Goal: Transaction & Acquisition: Purchase product/service

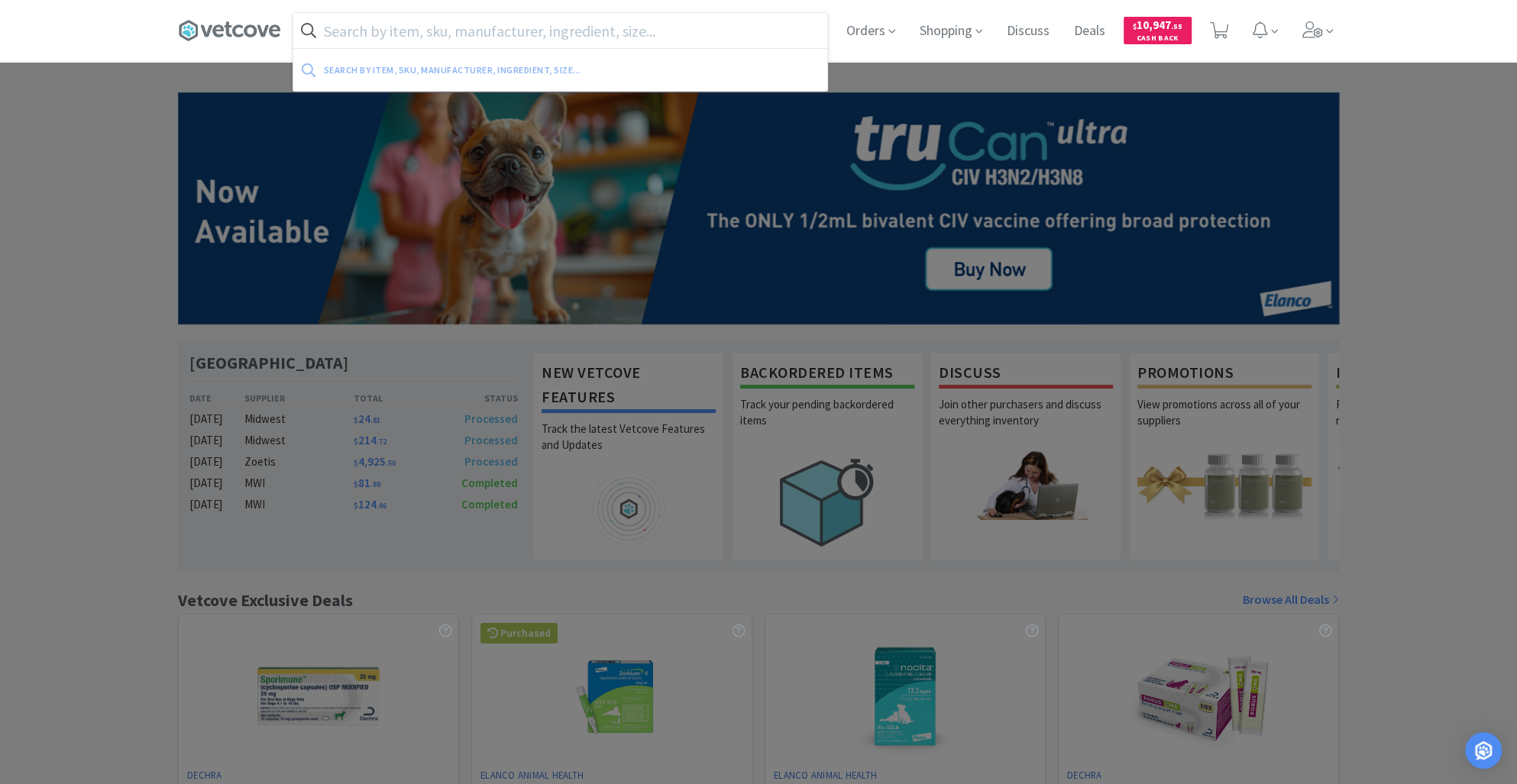
click at [404, 34] on input "text" at bounding box center [560, 30] width 534 height 35
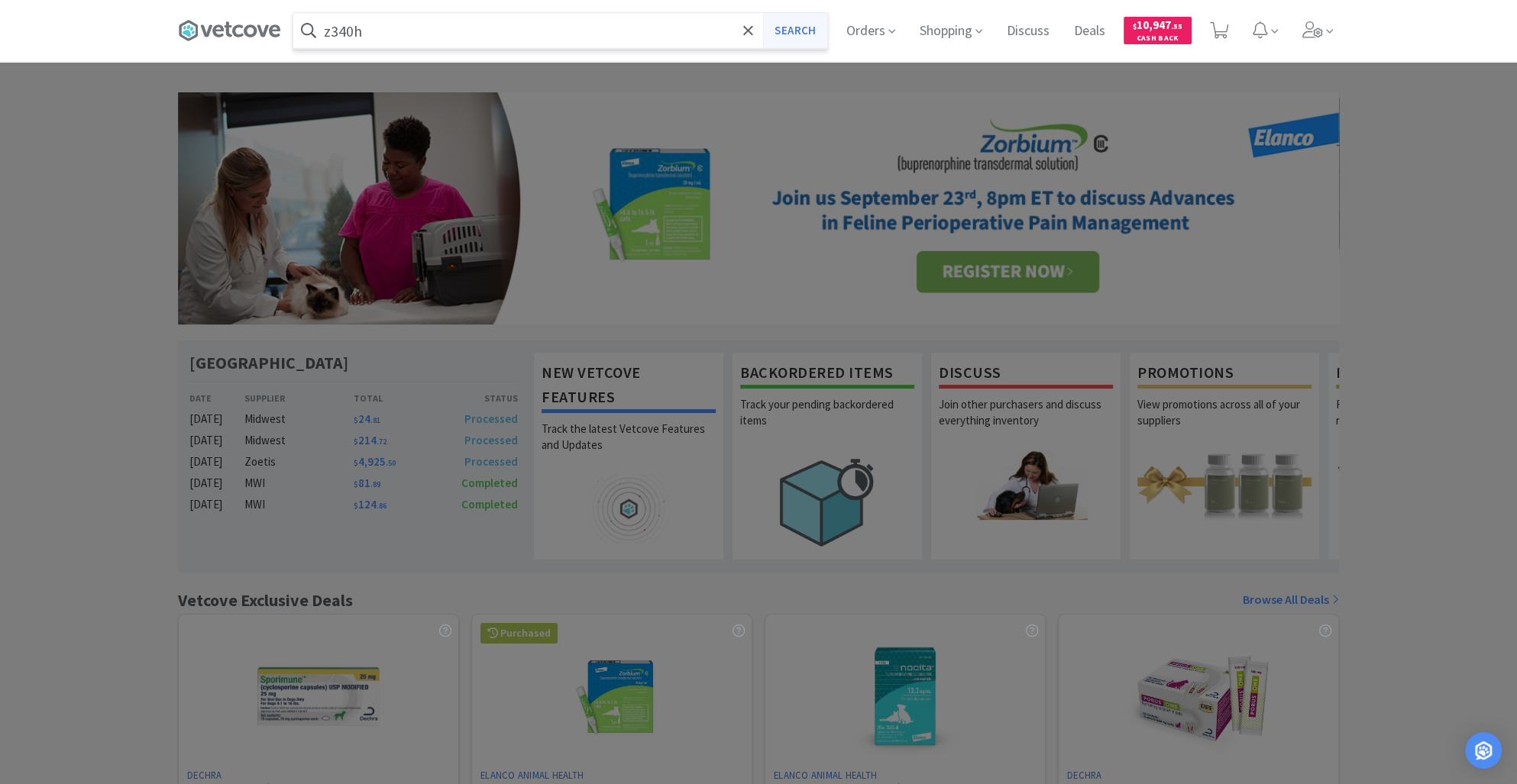
type input "z340h"
click at [779, 25] on button "Search" at bounding box center [795, 30] width 63 height 35
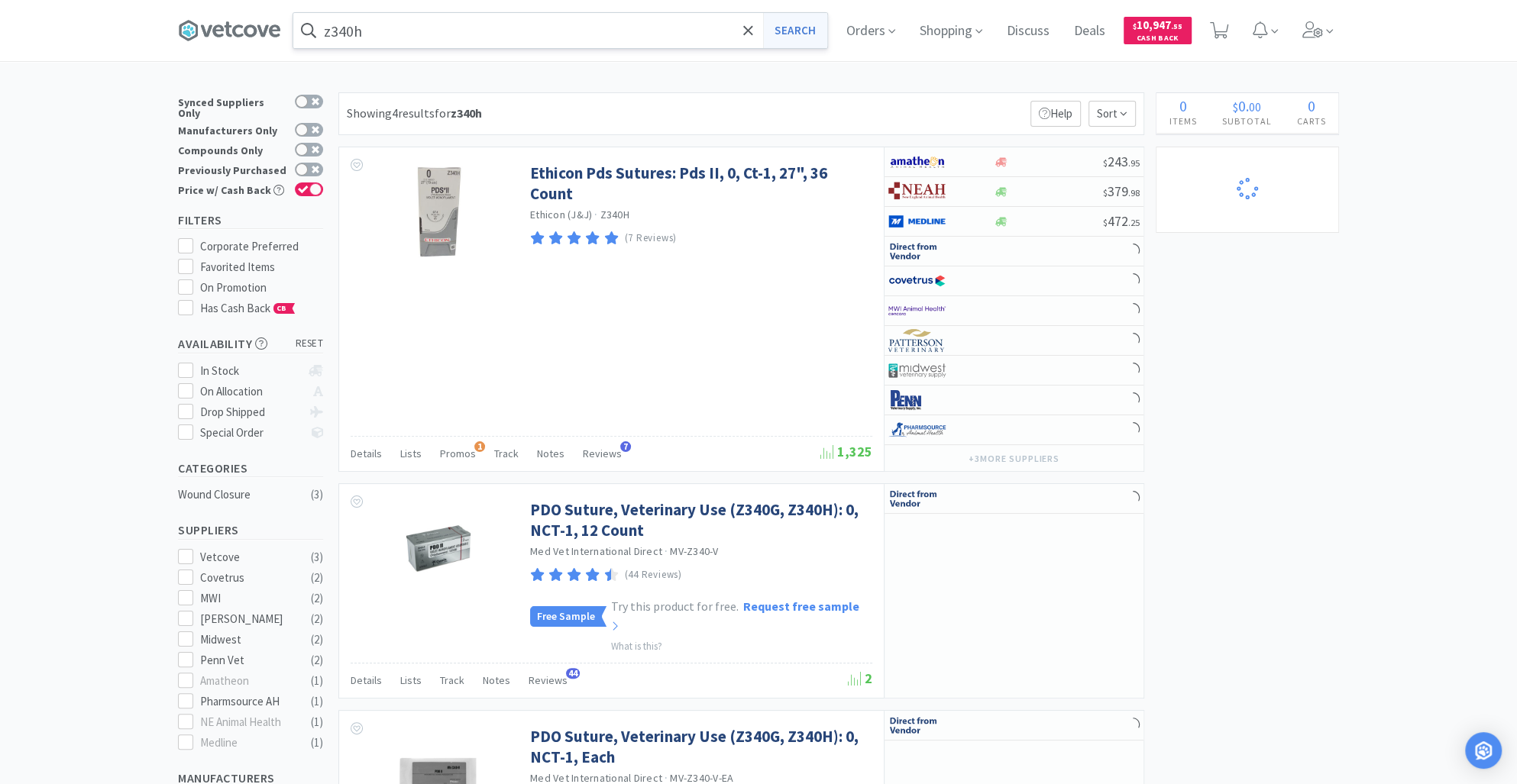
select select "4"
select select "5"
select select "2"
select select "24"
select select "10"
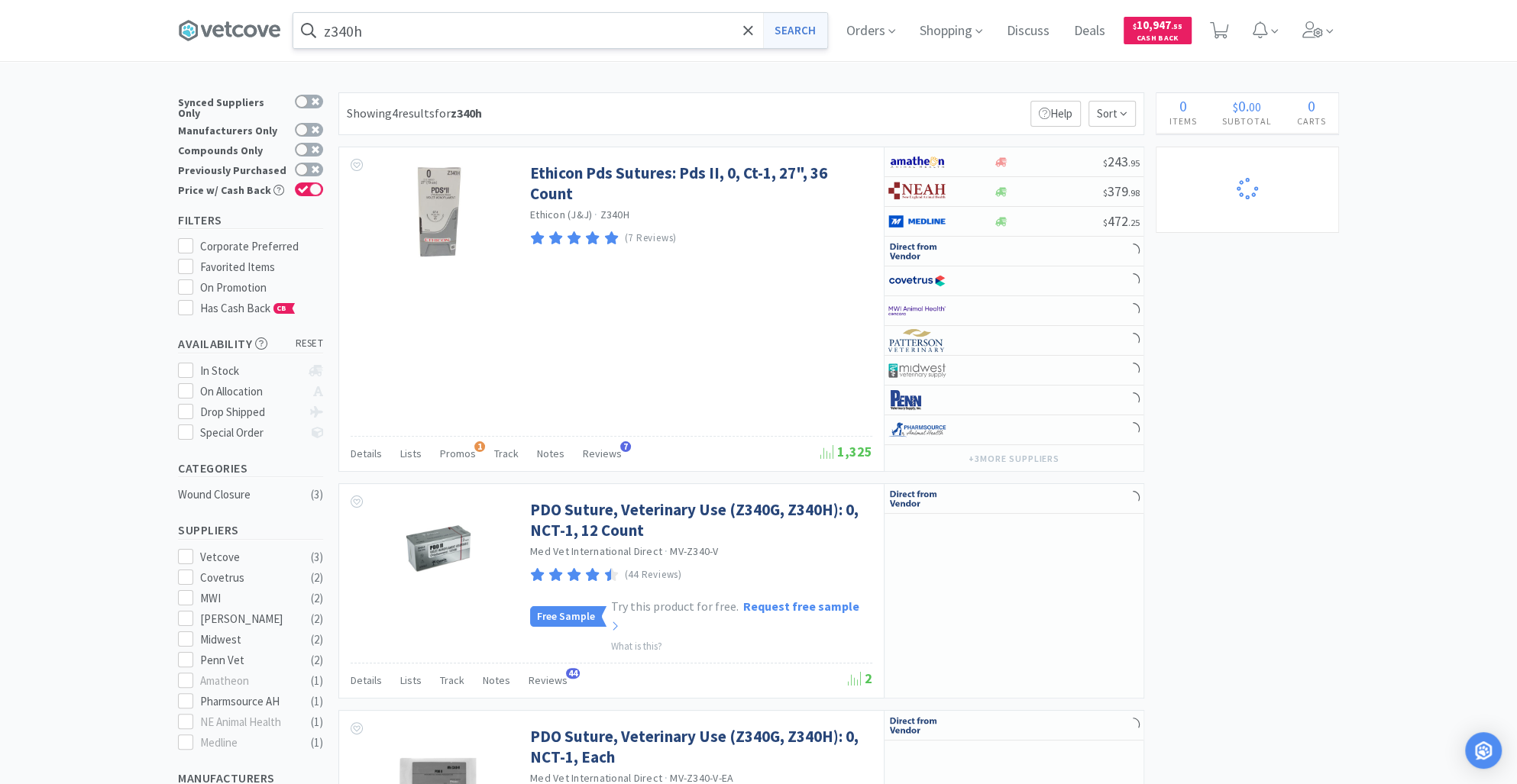
select select "1"
select select "2"
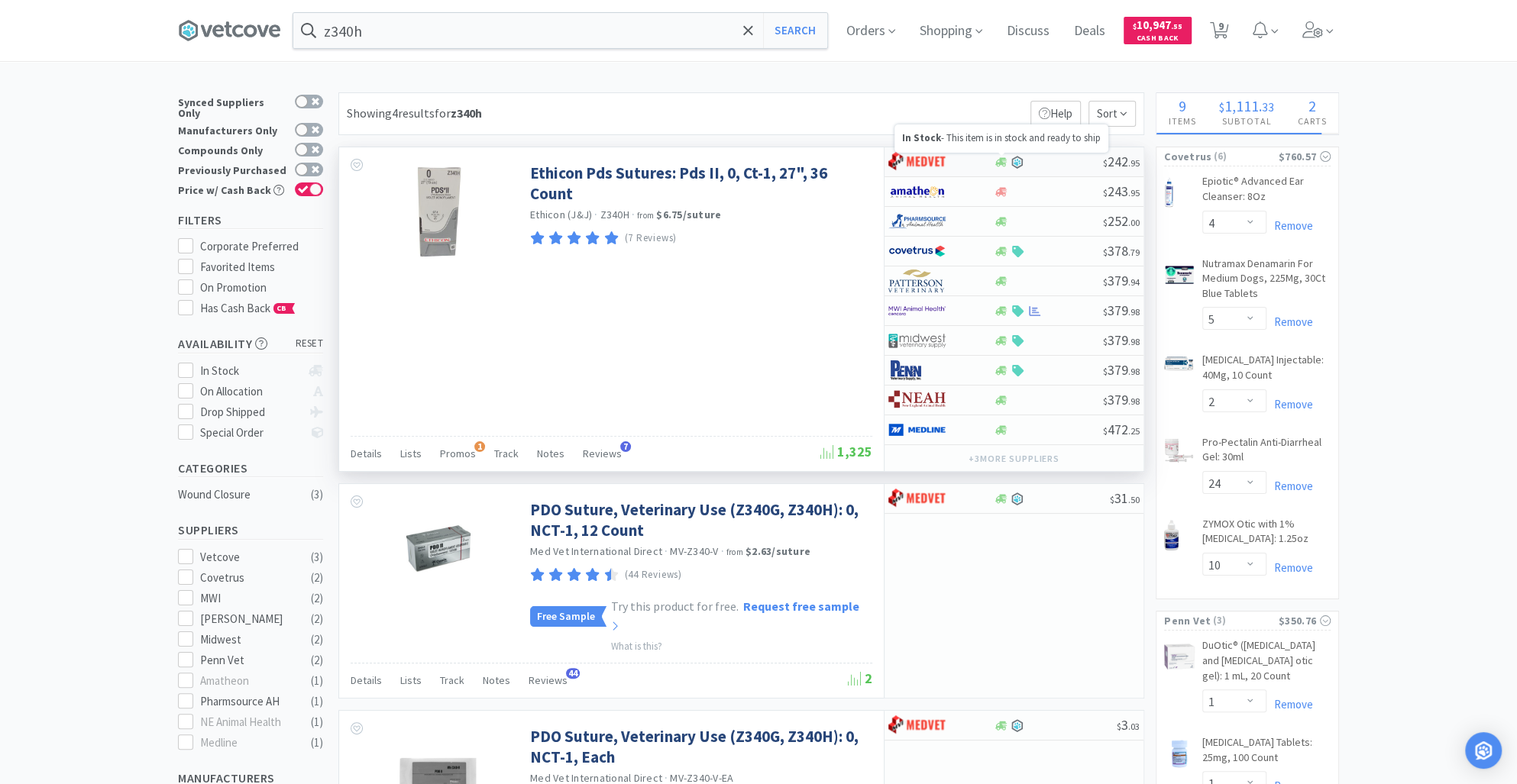
click at [1003, 169] on div "$ 242 . 95" at bounding box center [1014, 162] width 259 height 30
select select "1"
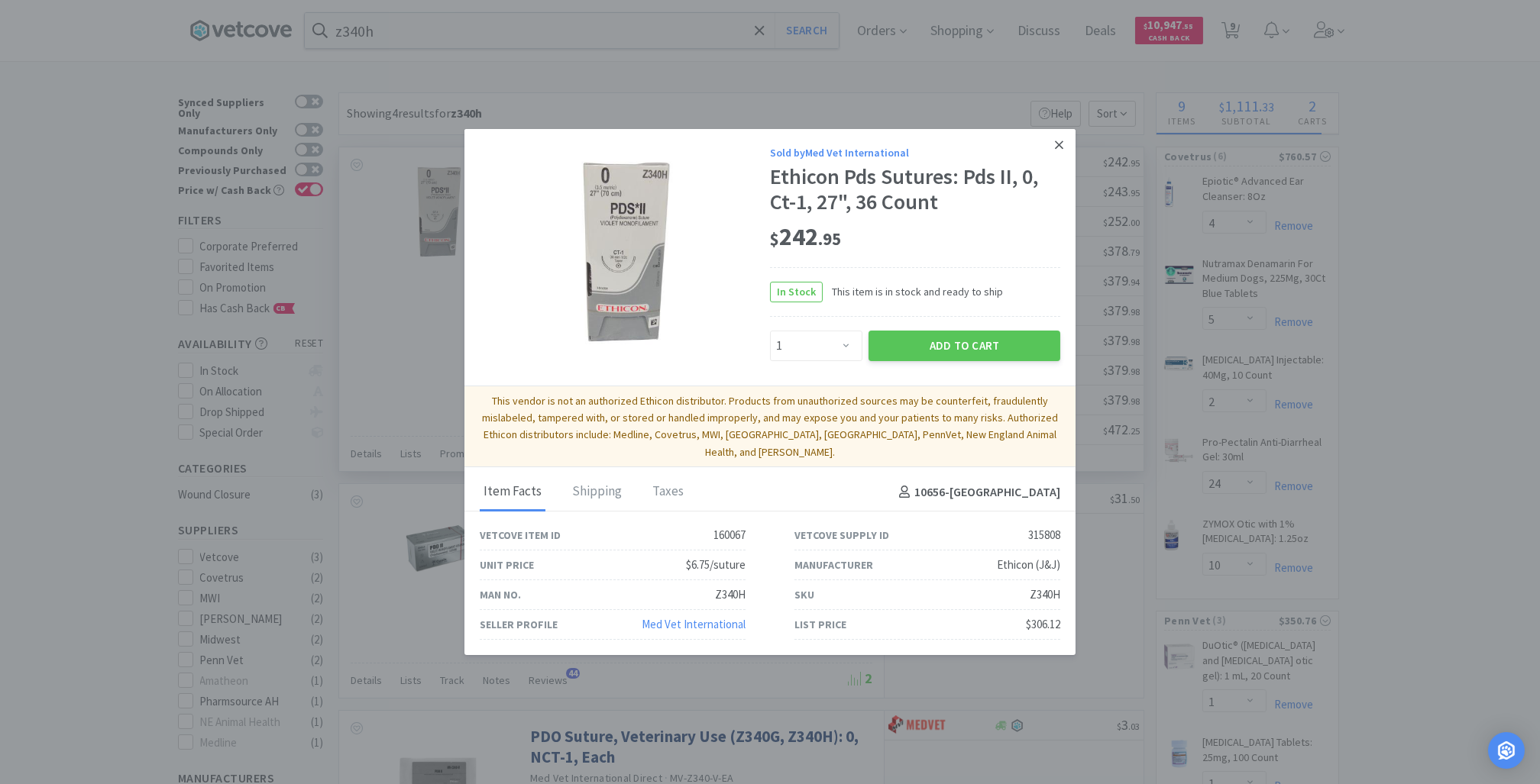
click at [1060, 150] on icon at bounding box center [1059, 145] width 9 height 13
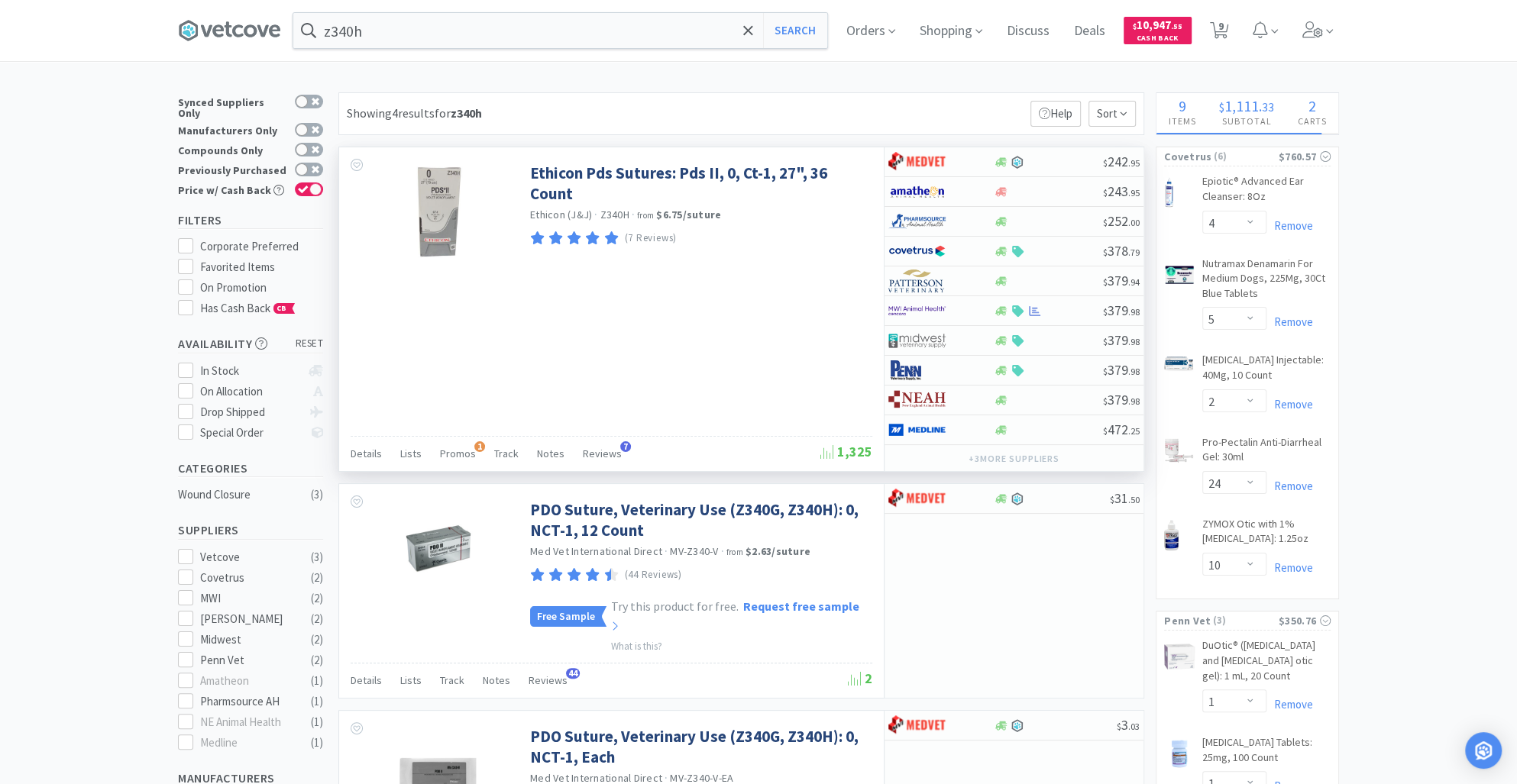
select select "1"
click at [643, 177] on link "Ethicon Pds Sutures: Pds II, 0, Ct-1, 27", 36 Count" at bounding box center [700, 184] width 339 height 42
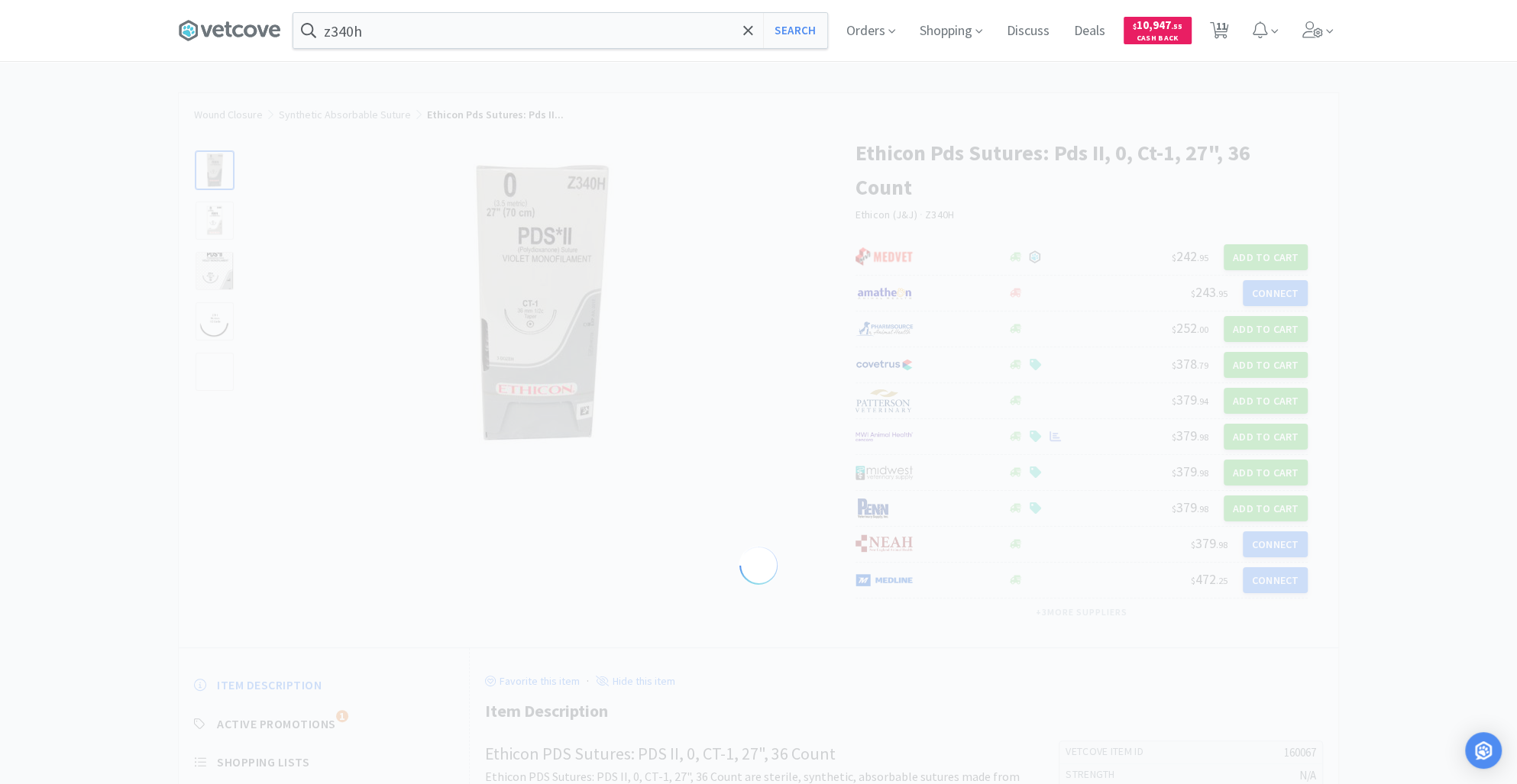
select select "160067"
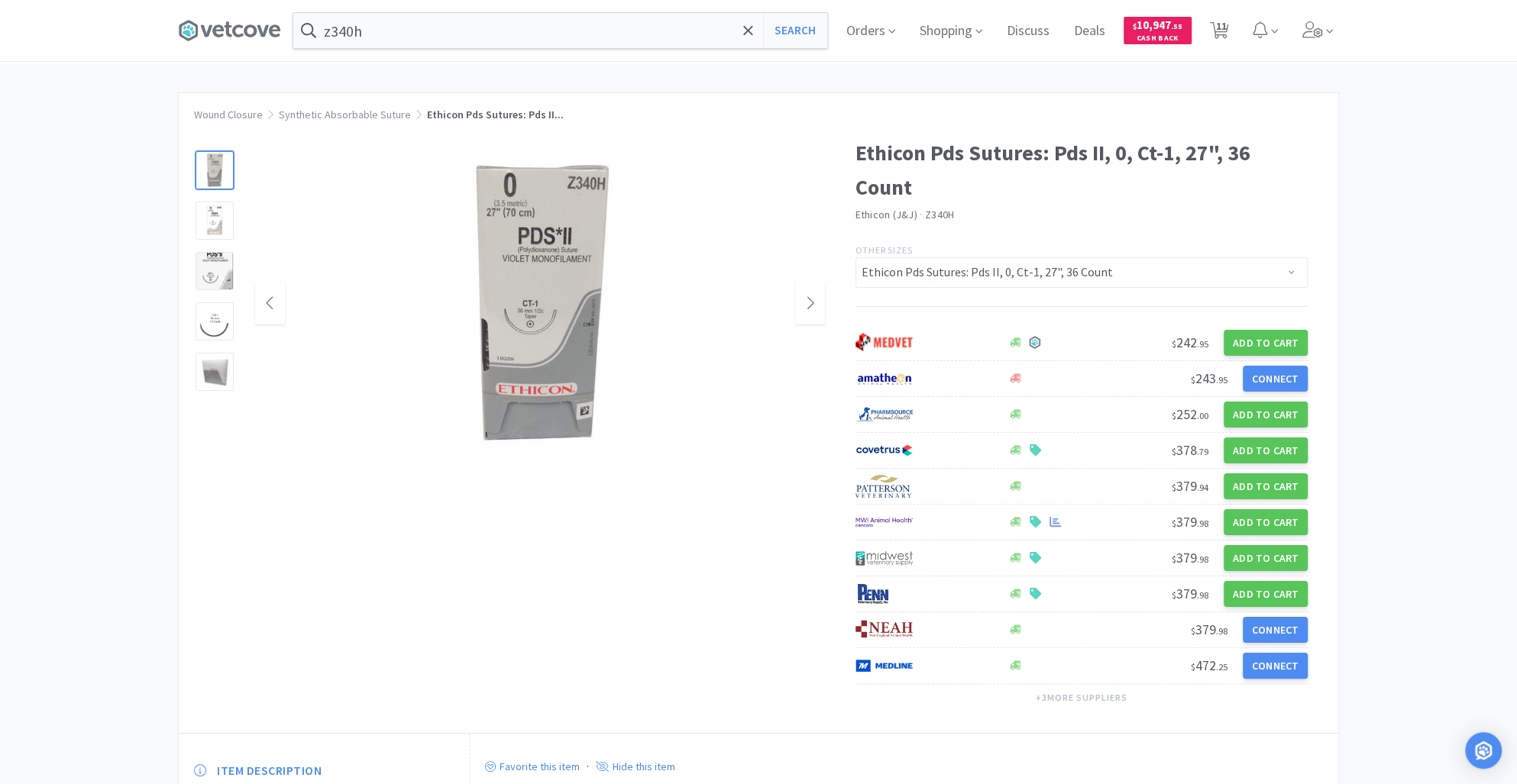
click at [554, 330] on img at bounding box center [540, 304] width 305 height 305
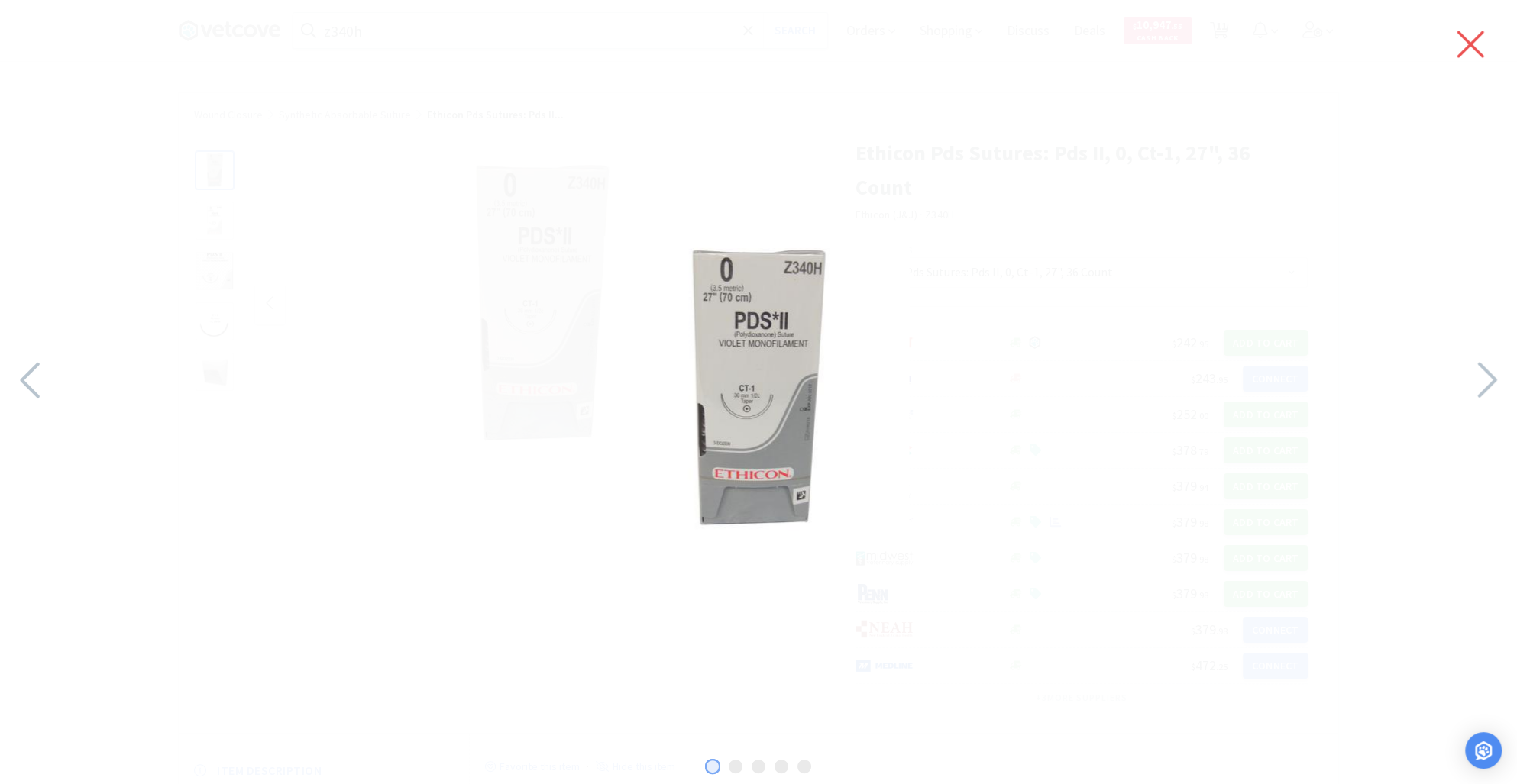
click at [1458, 40] on icon at bounding box center [1470, 44] width 32 height 43
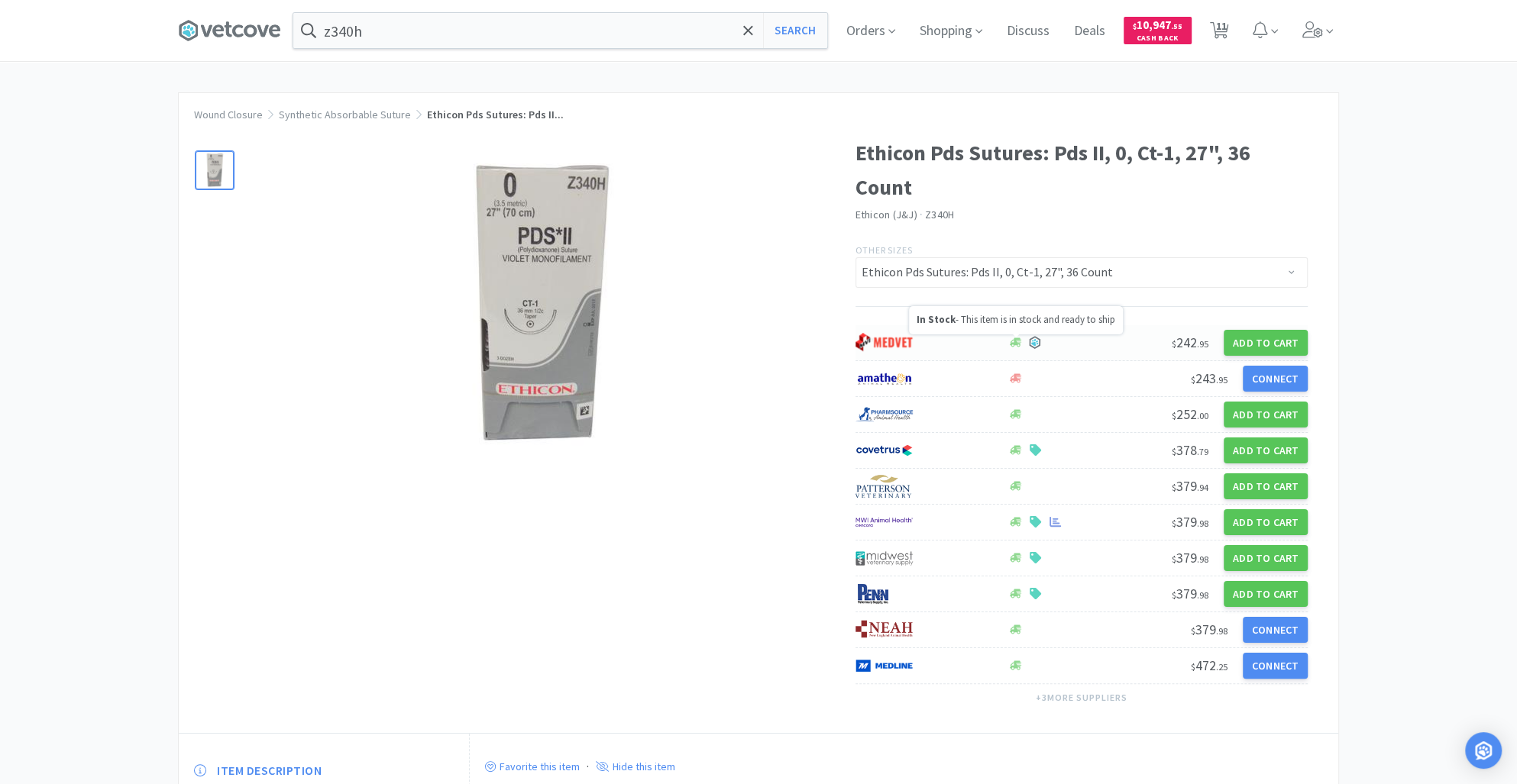
click at [1012, 347] on icon at bounding box center [1015, 343] width 11 height 11
select select "1"
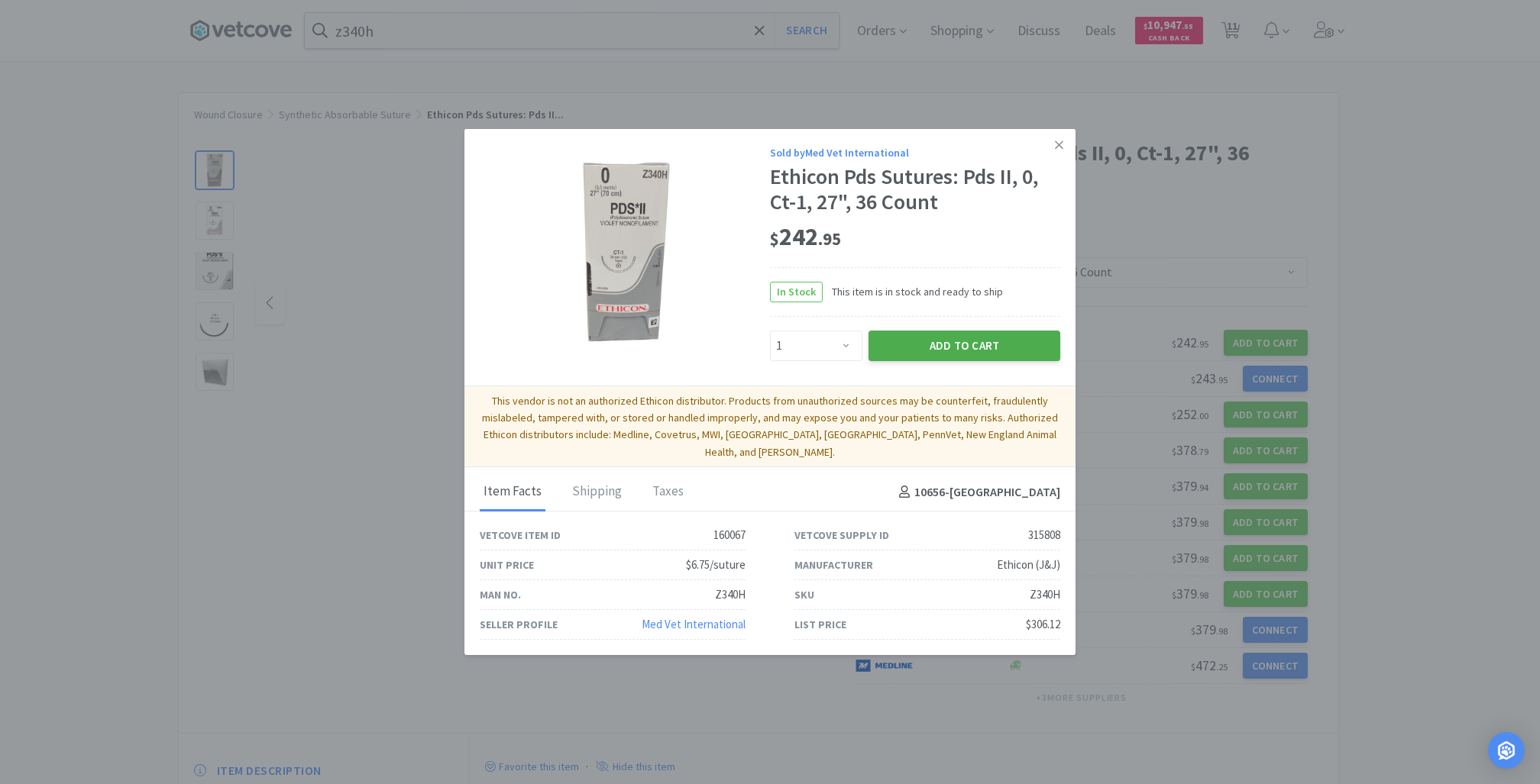
click at [975, 362] on button "Add to Cart" at bounding box center [964, 346] width 192 height 31
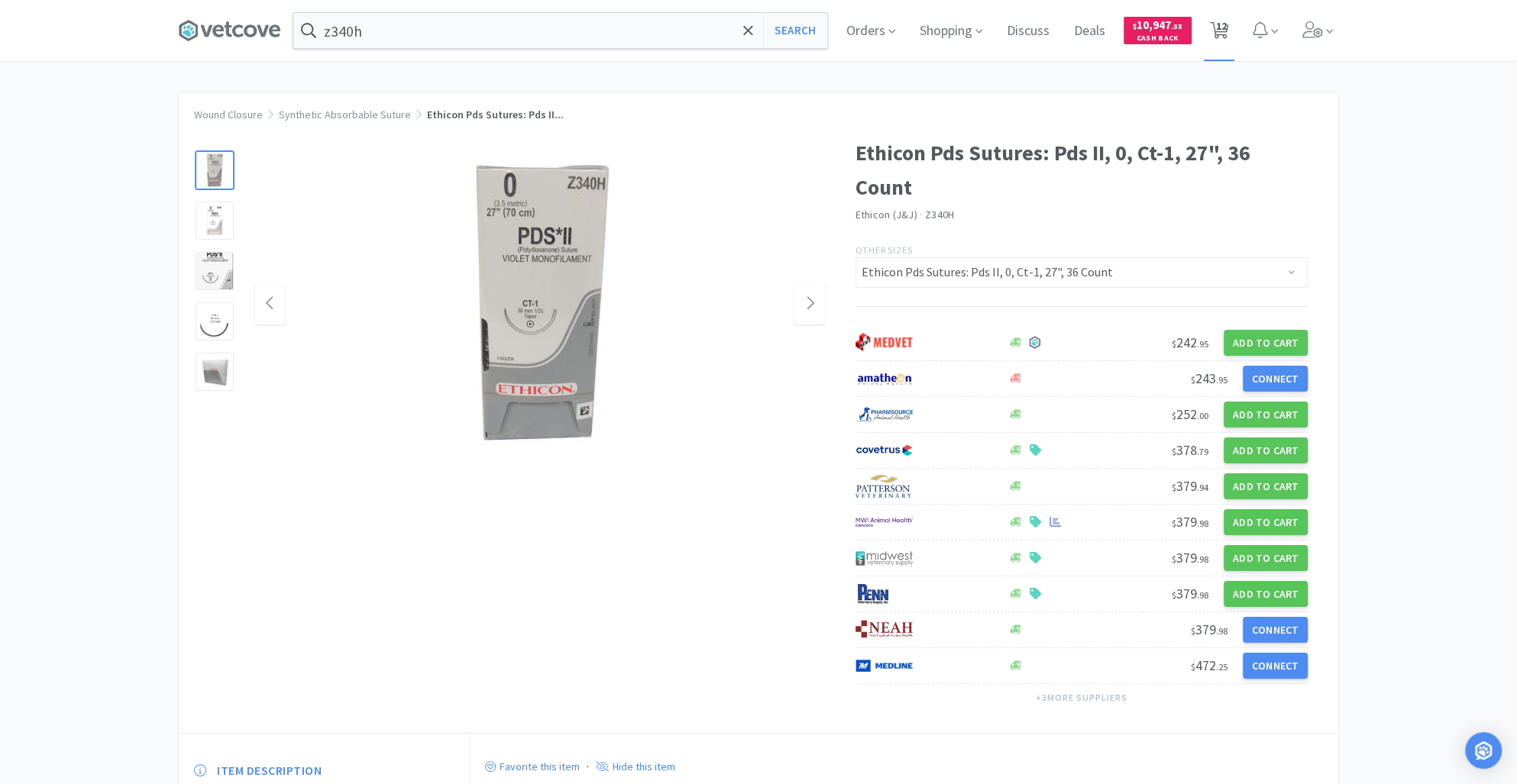
click at [1226, 26] on span "12" at bounding box center [1221, 25] width 11 height 61
select select "1"
select select "4"
select select "5"
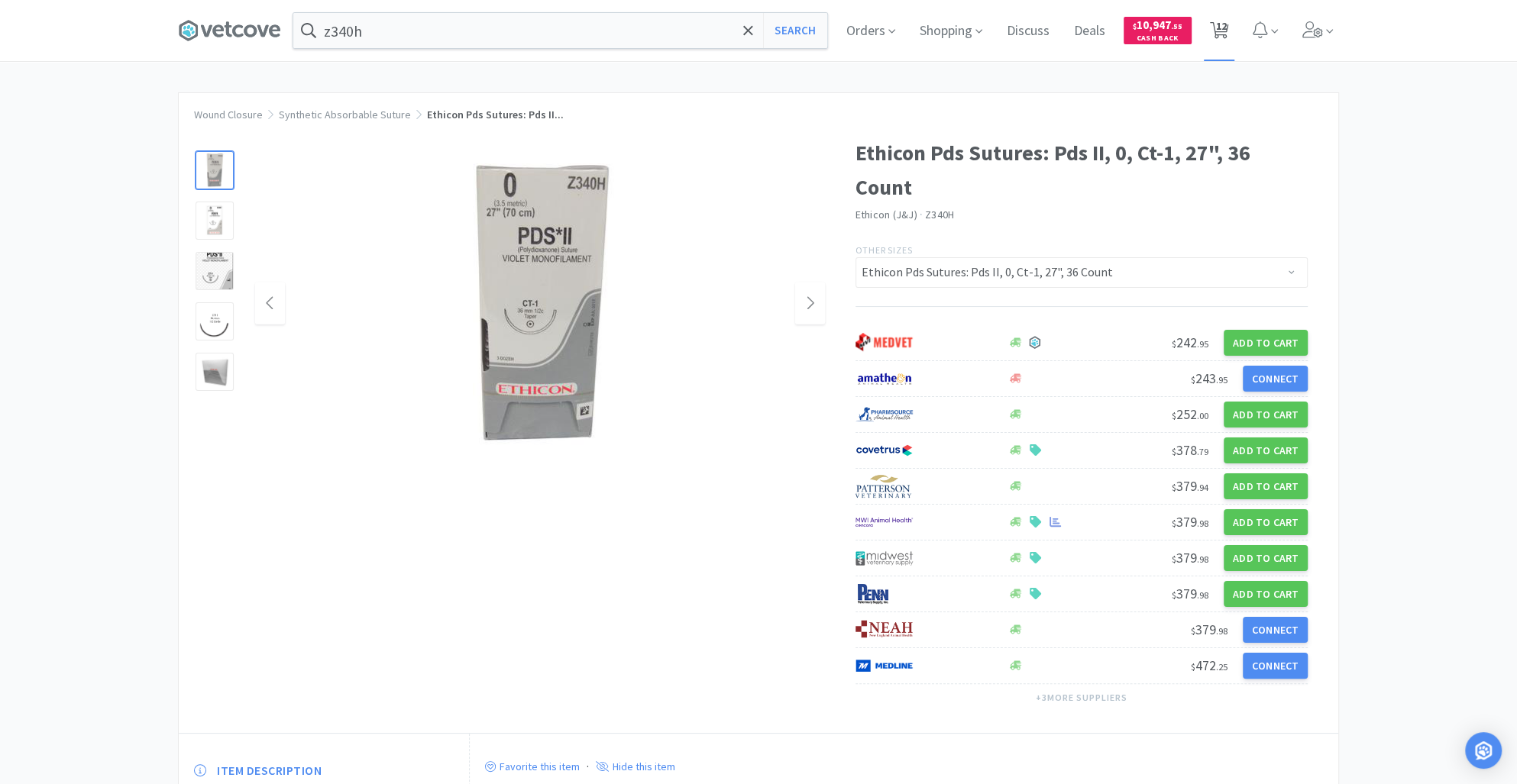
select select "2"
select select "24"
select select "10"
select select "2"
select select "1"
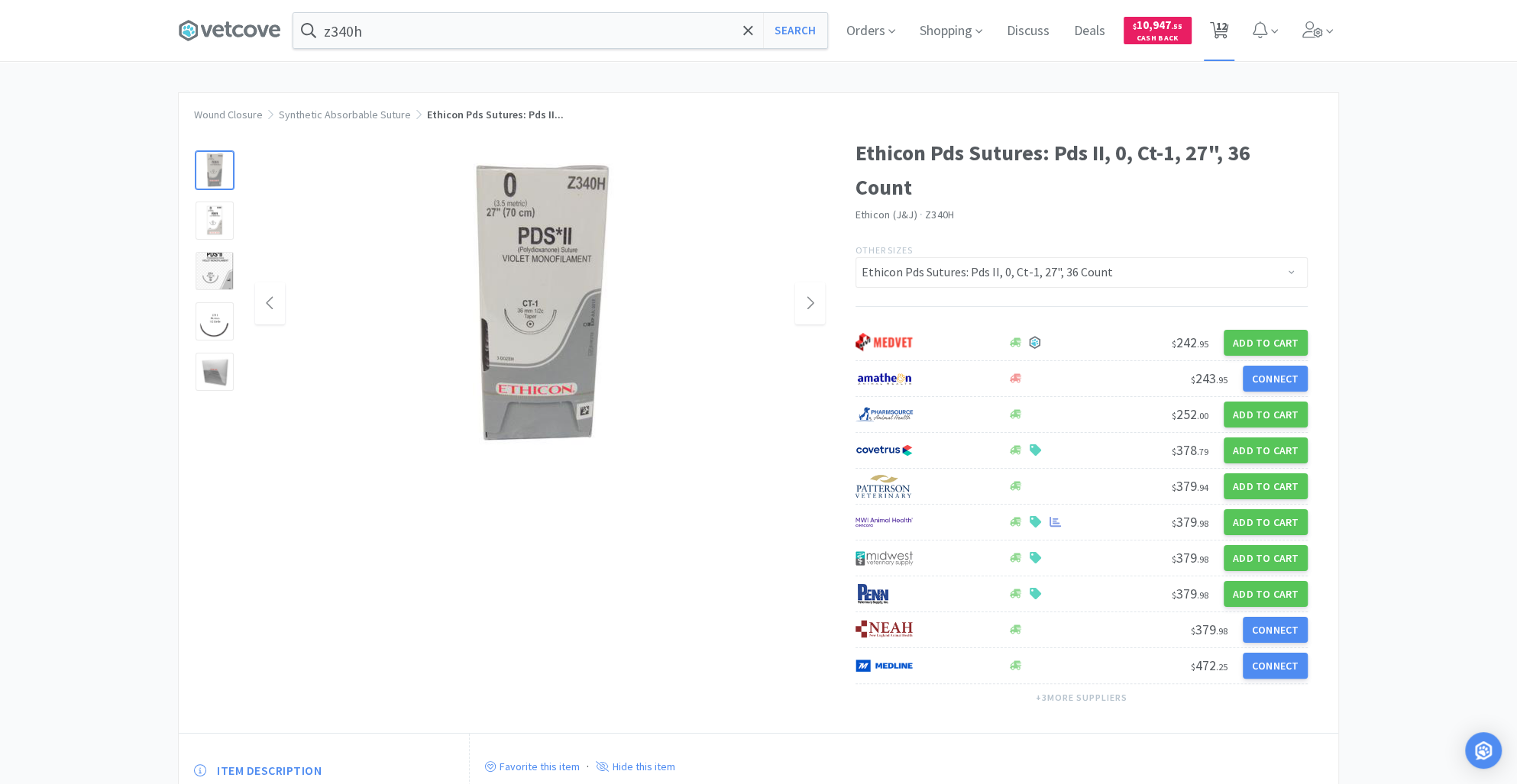
select select "1"
select select "2"
select select "1"
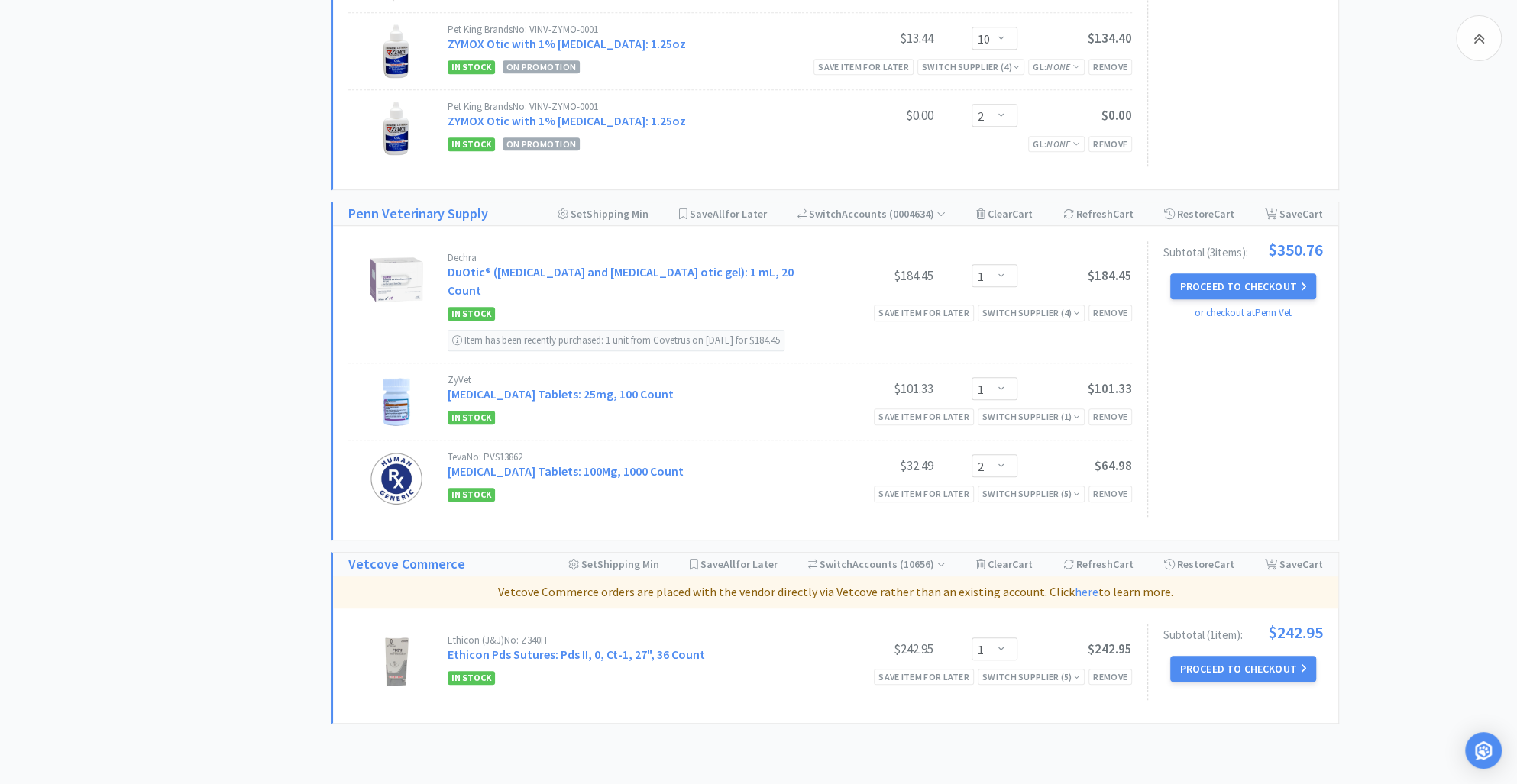
scroll to position [929, 0]
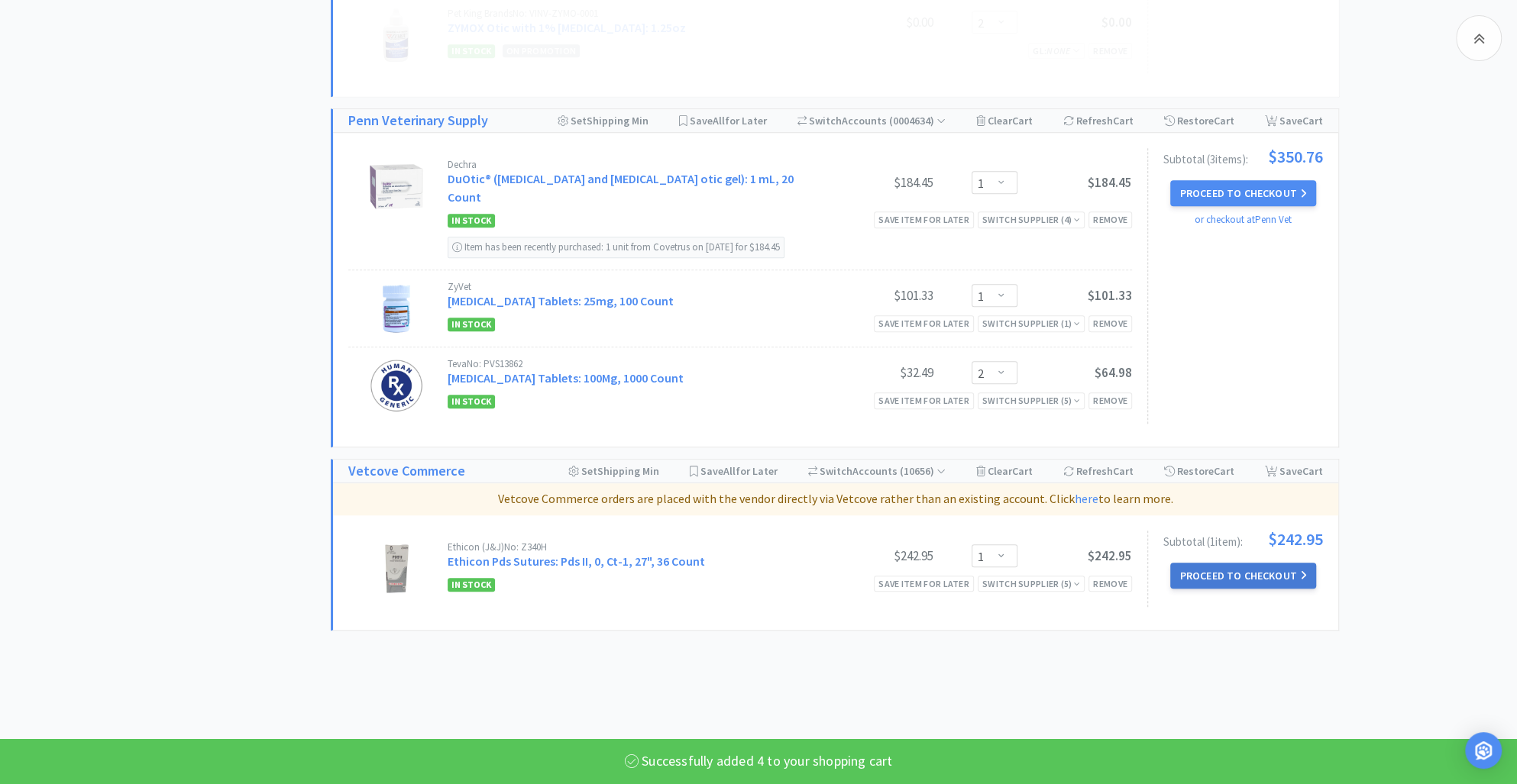
click at [1238, 573] on button "Proceed to Checkout" at bounding box center [1242, 575] width 145 height 26
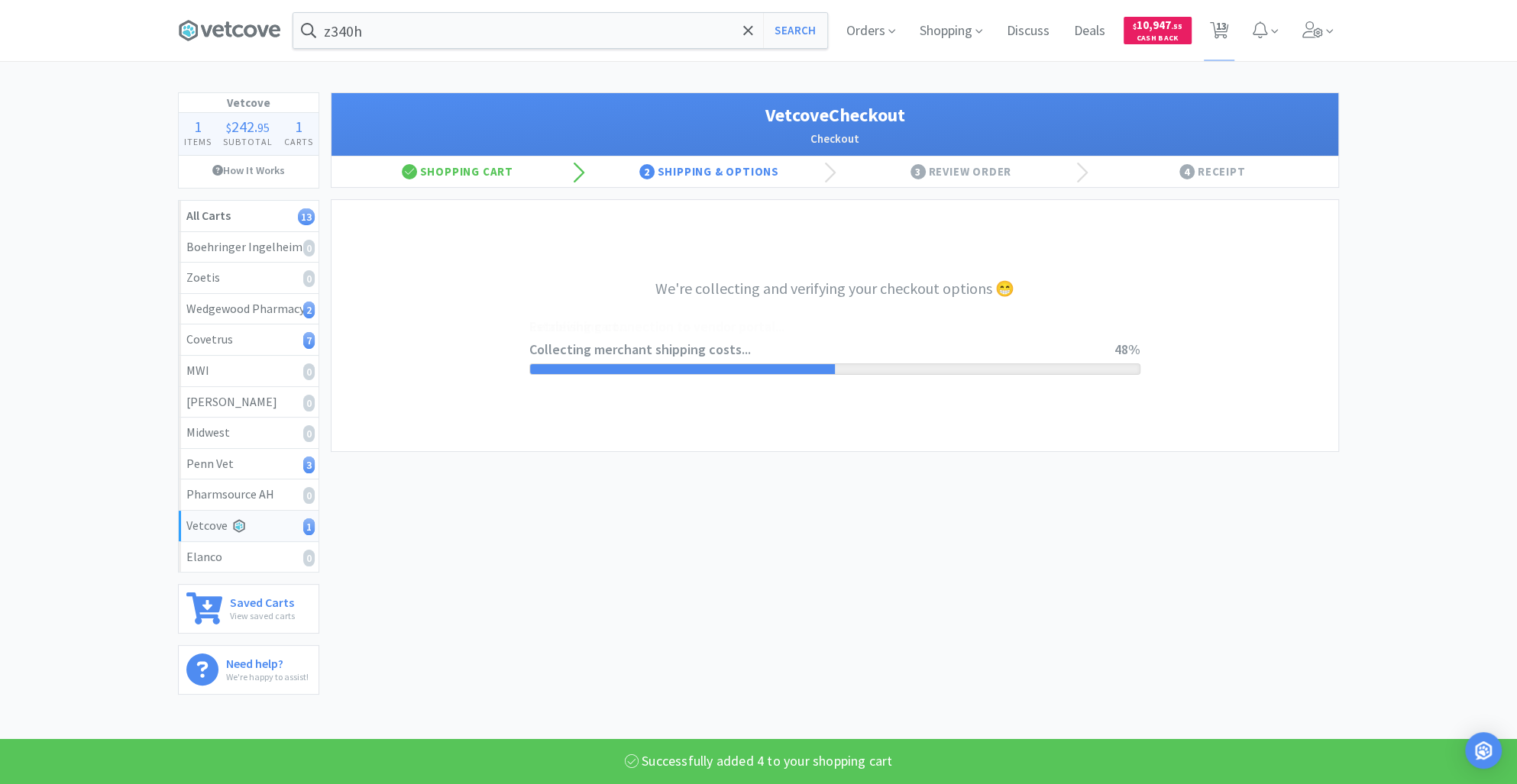
select select "2489"
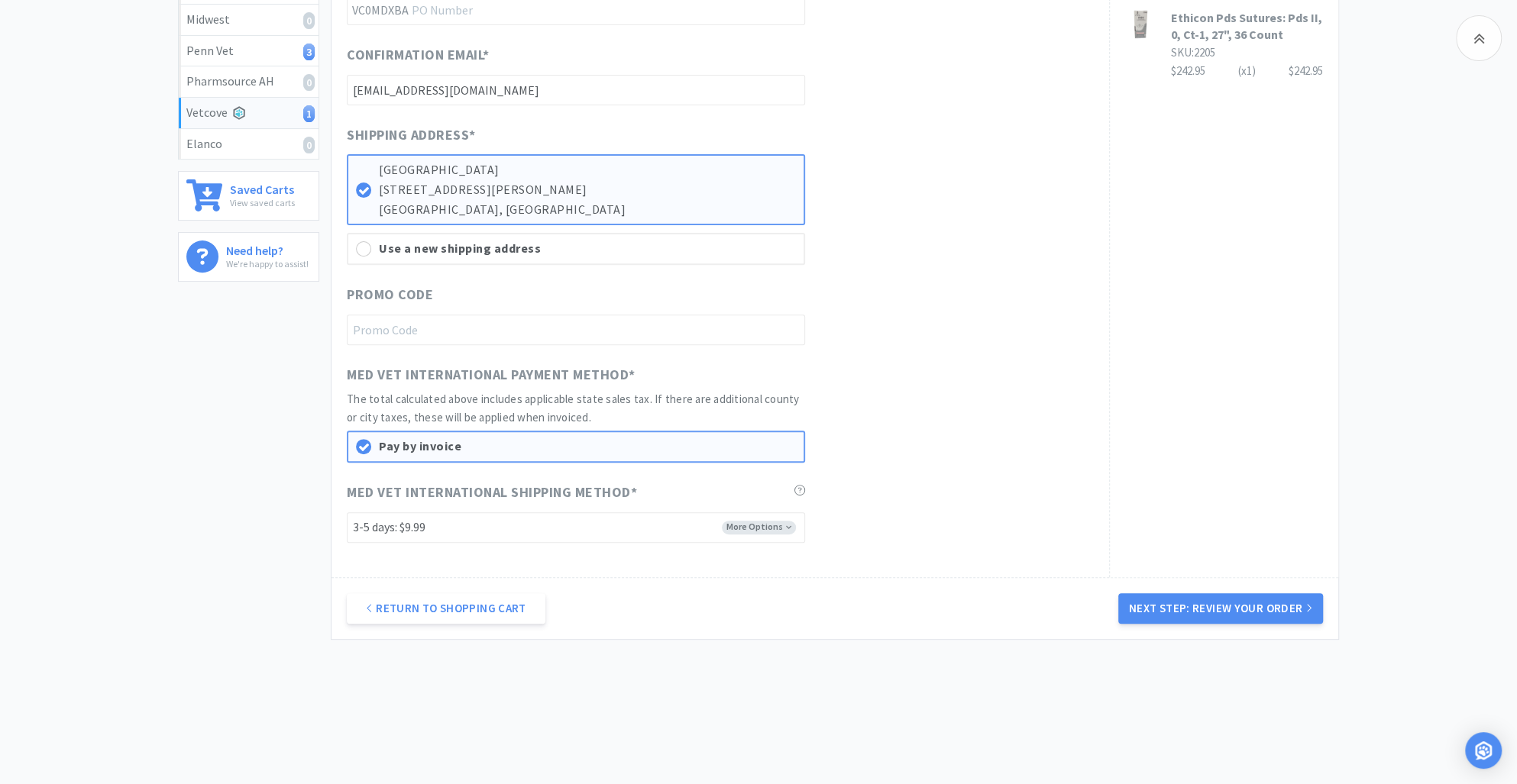
scroll to position [423, 0]
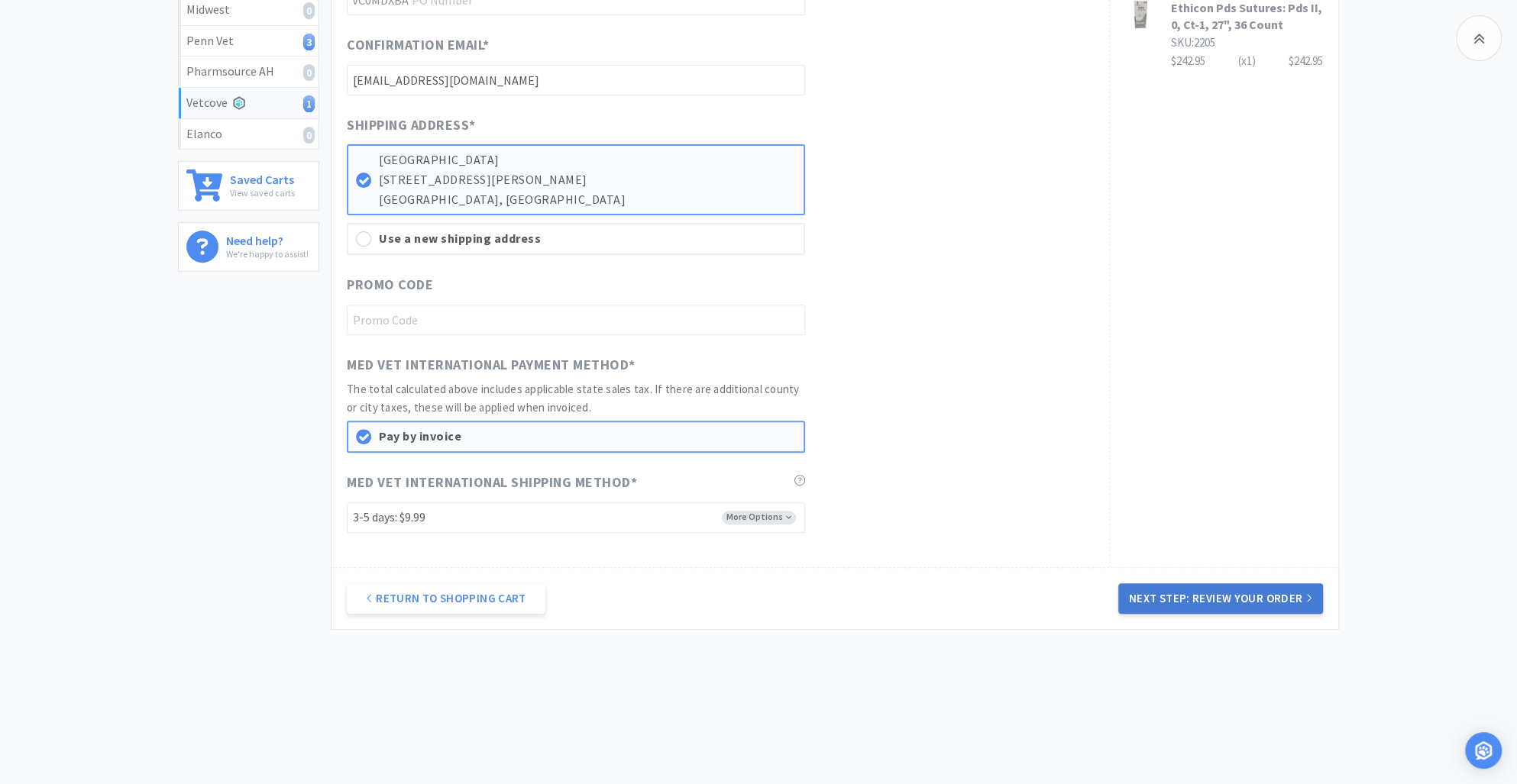
click at [1219, 598] on button "Next Step: Review Your Order" at bounding box center [1220, 598] width 205 height 31
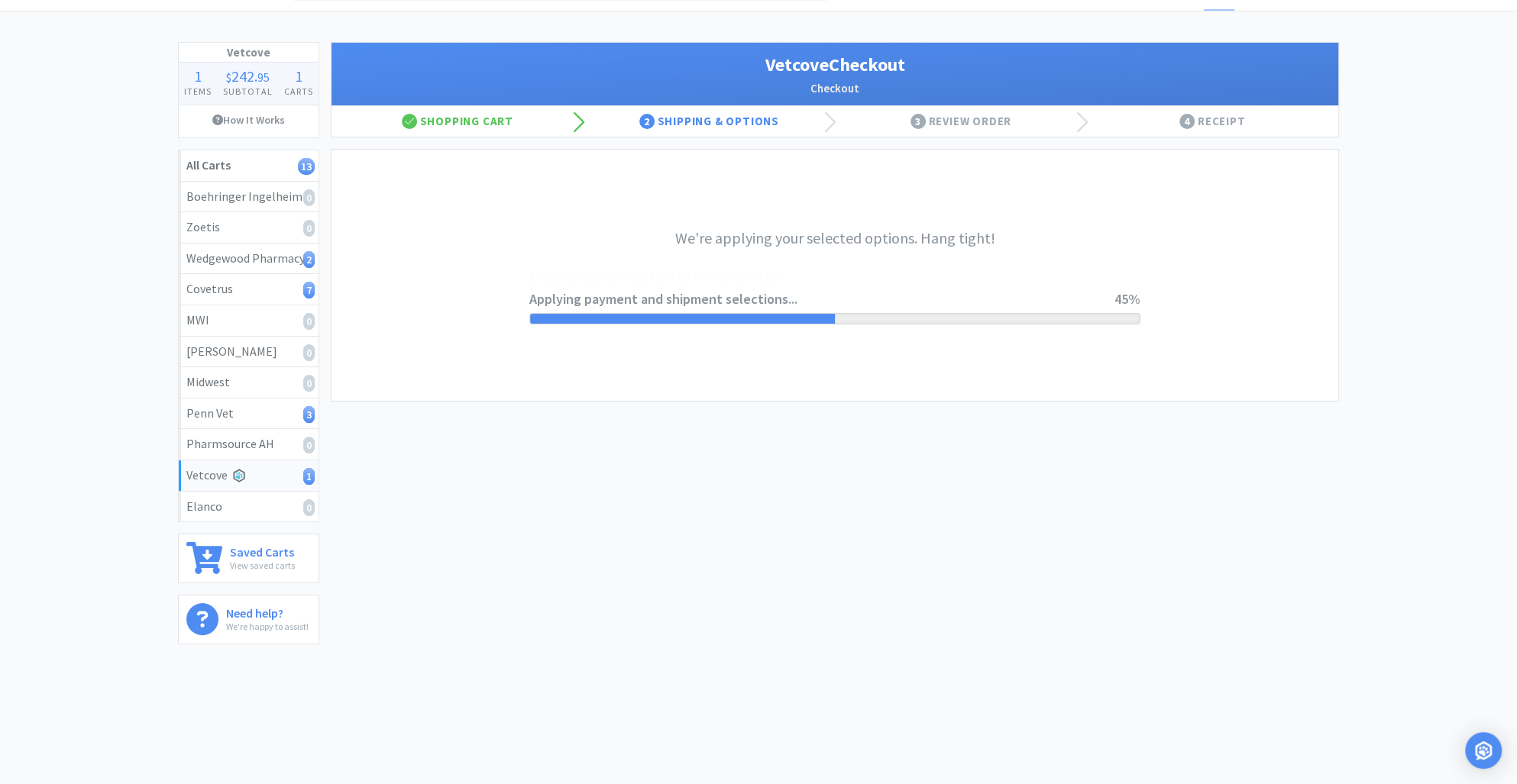
scroll to position [0, 0]
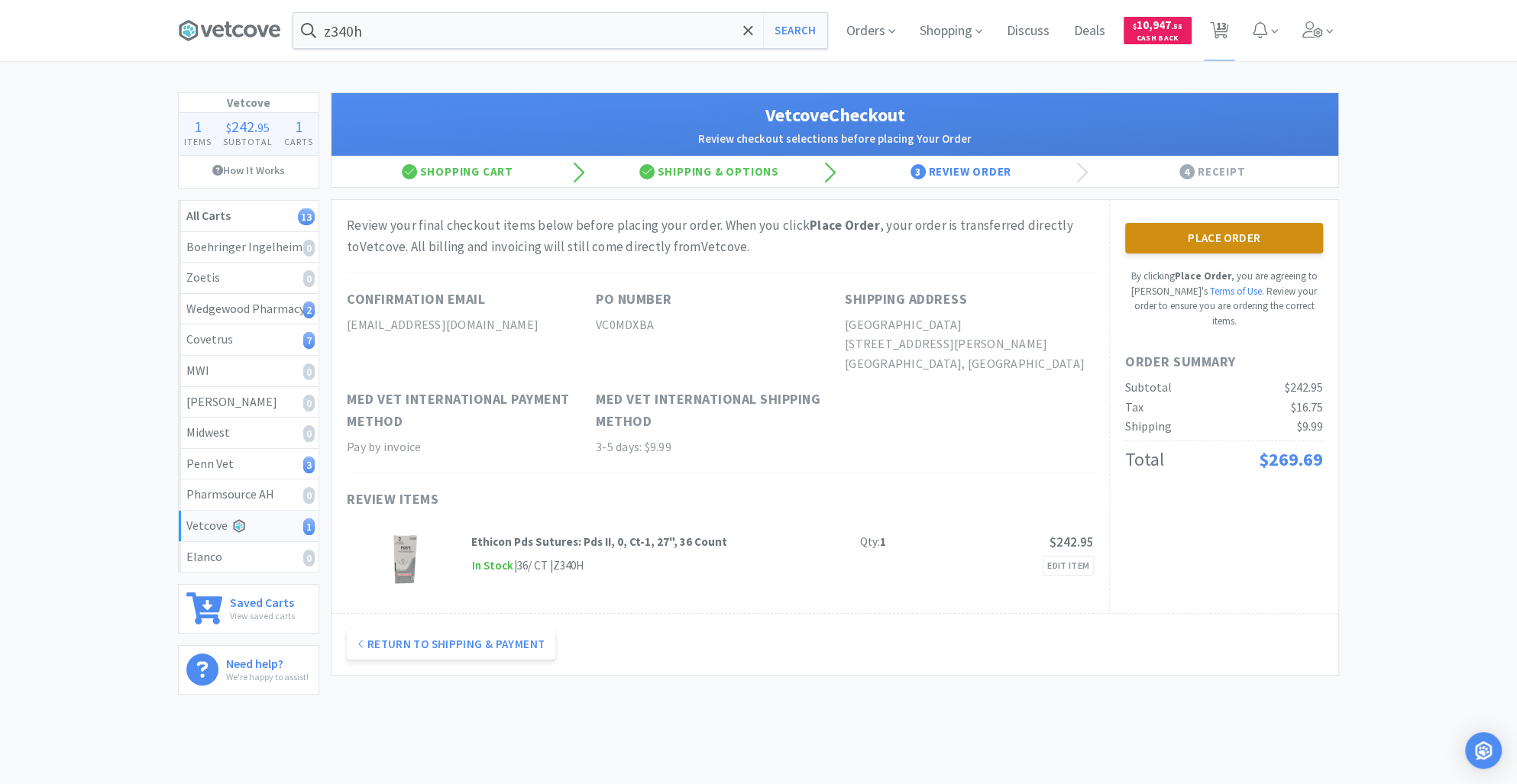
click at [1181, 233] on button "Place Order" at bounding box center [1224, 238] width 198 height 31
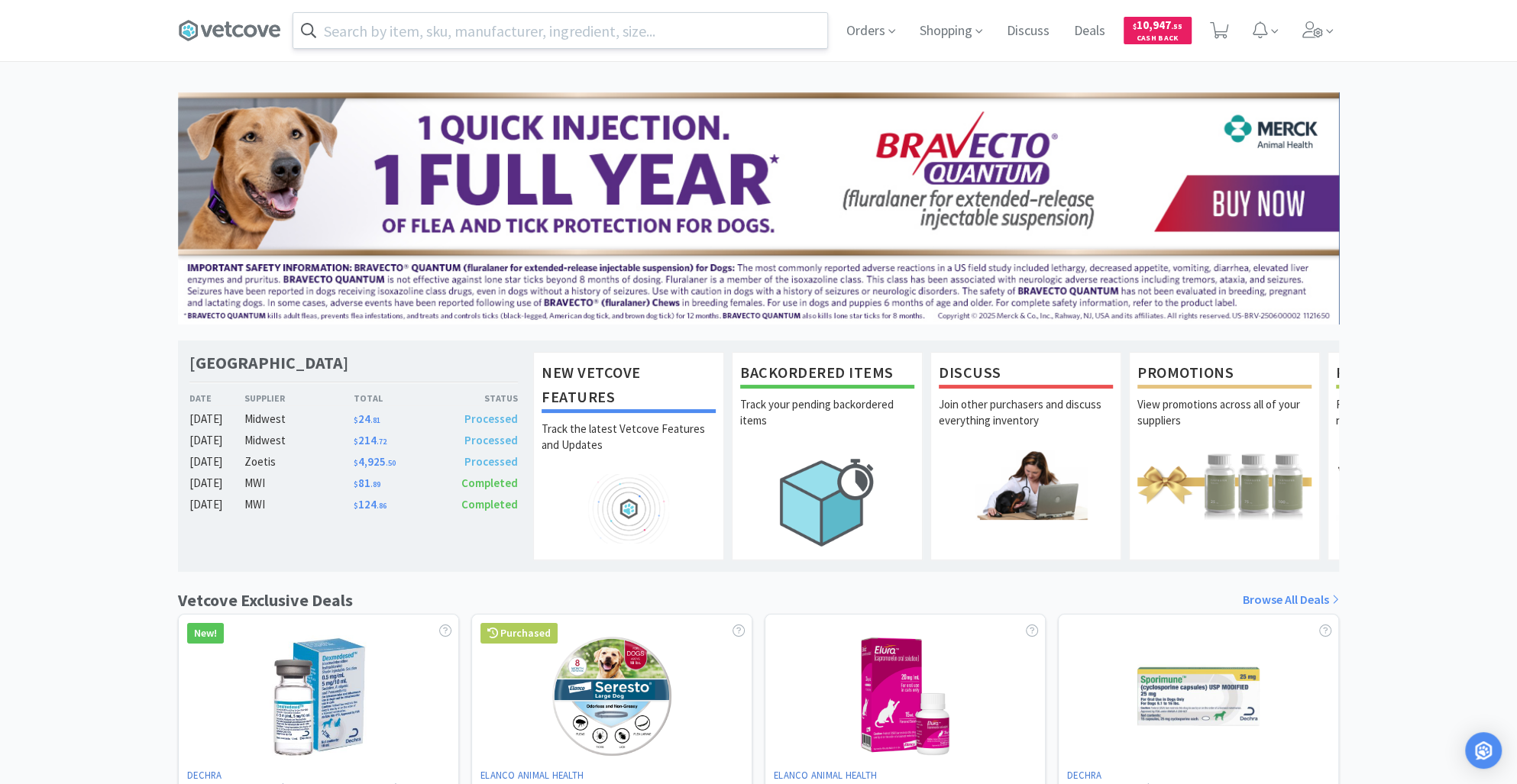
click at [376, 36] on input "text" at bounding box center [560, 30] width 534 height 35
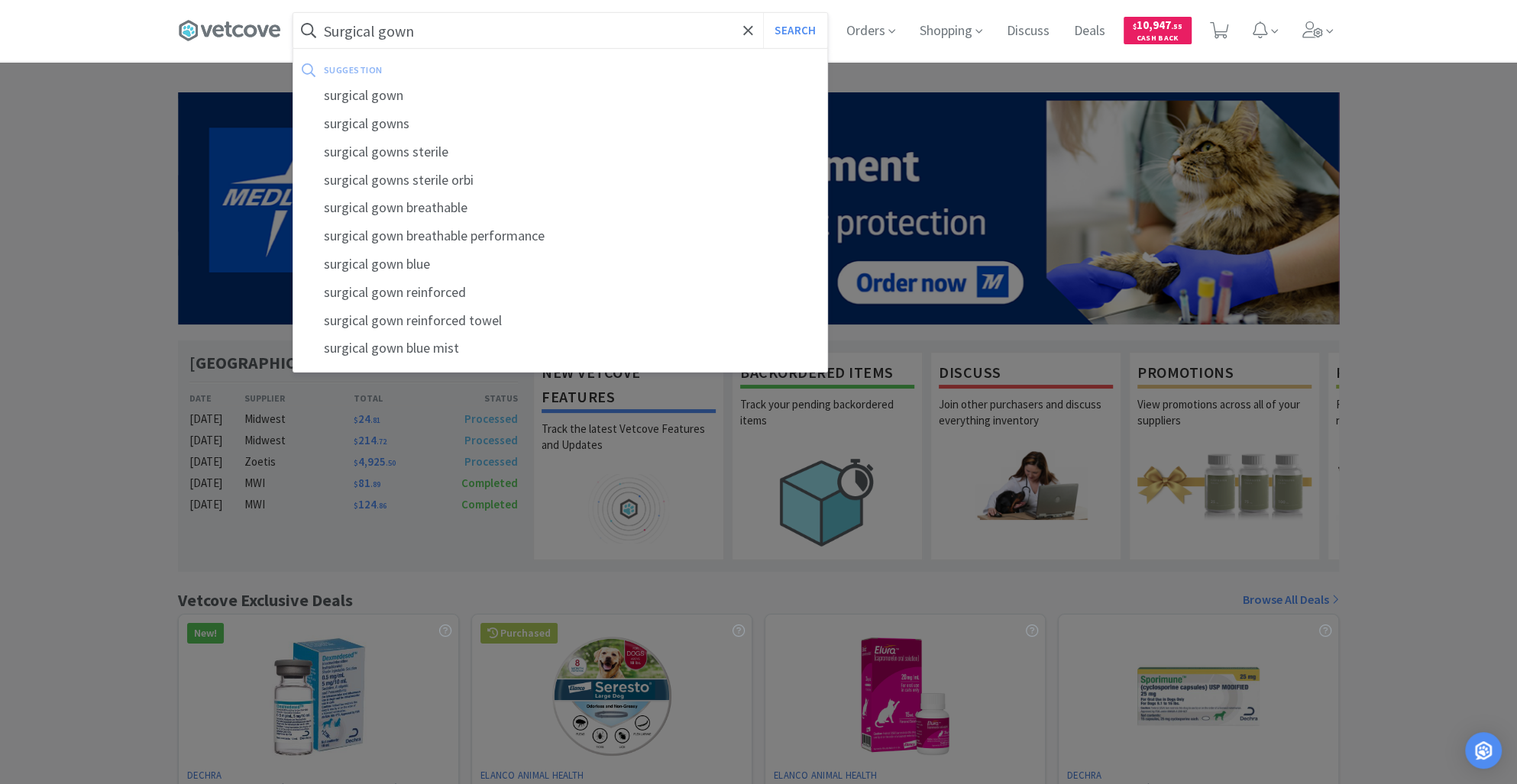
type input "Surgical gown"
click at [763, 13] on button "Search" at bounding box center [795, 30] width 63 height 35
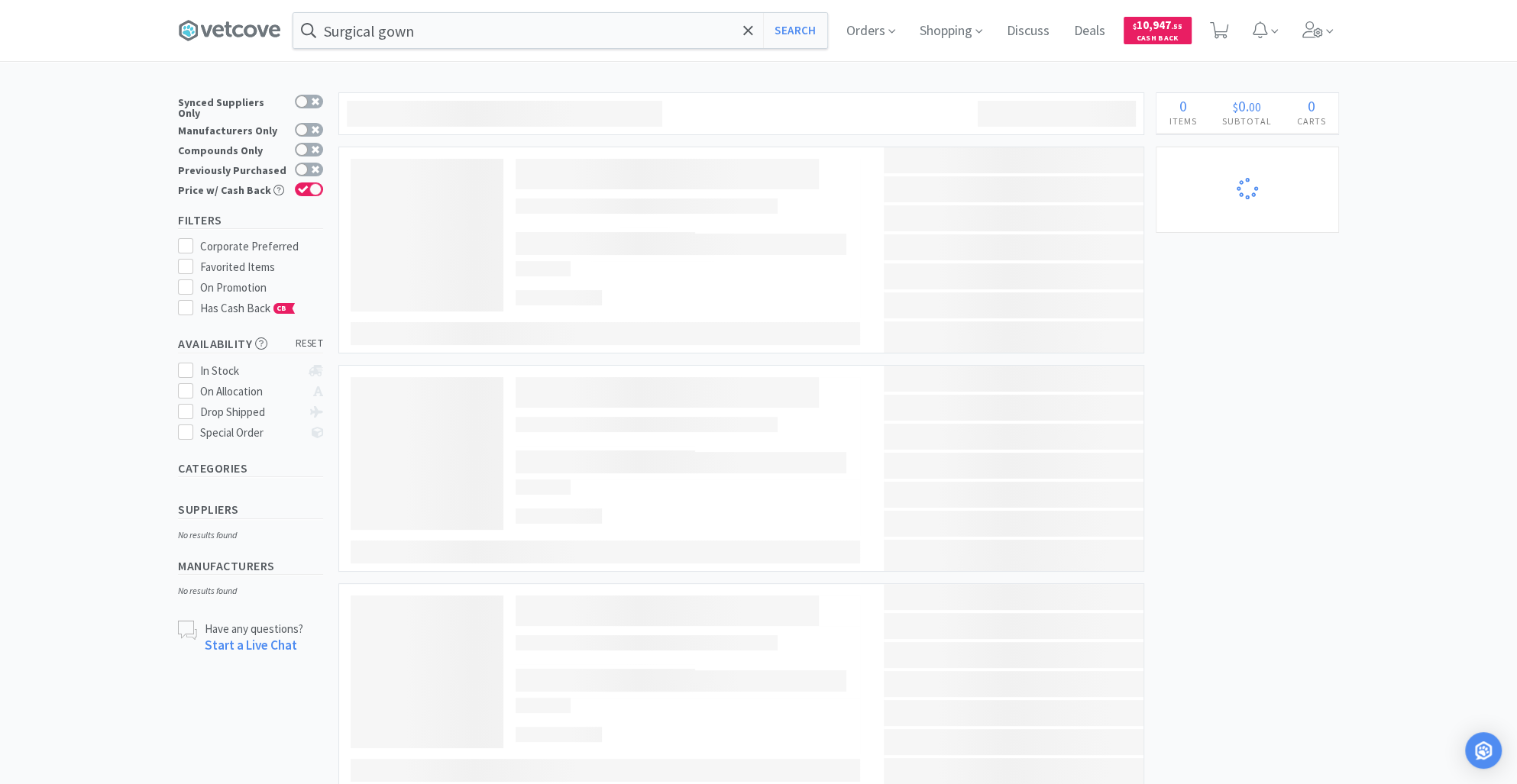
select select "1"
select select "4"
select select "5"
select select "2"
select select "24"
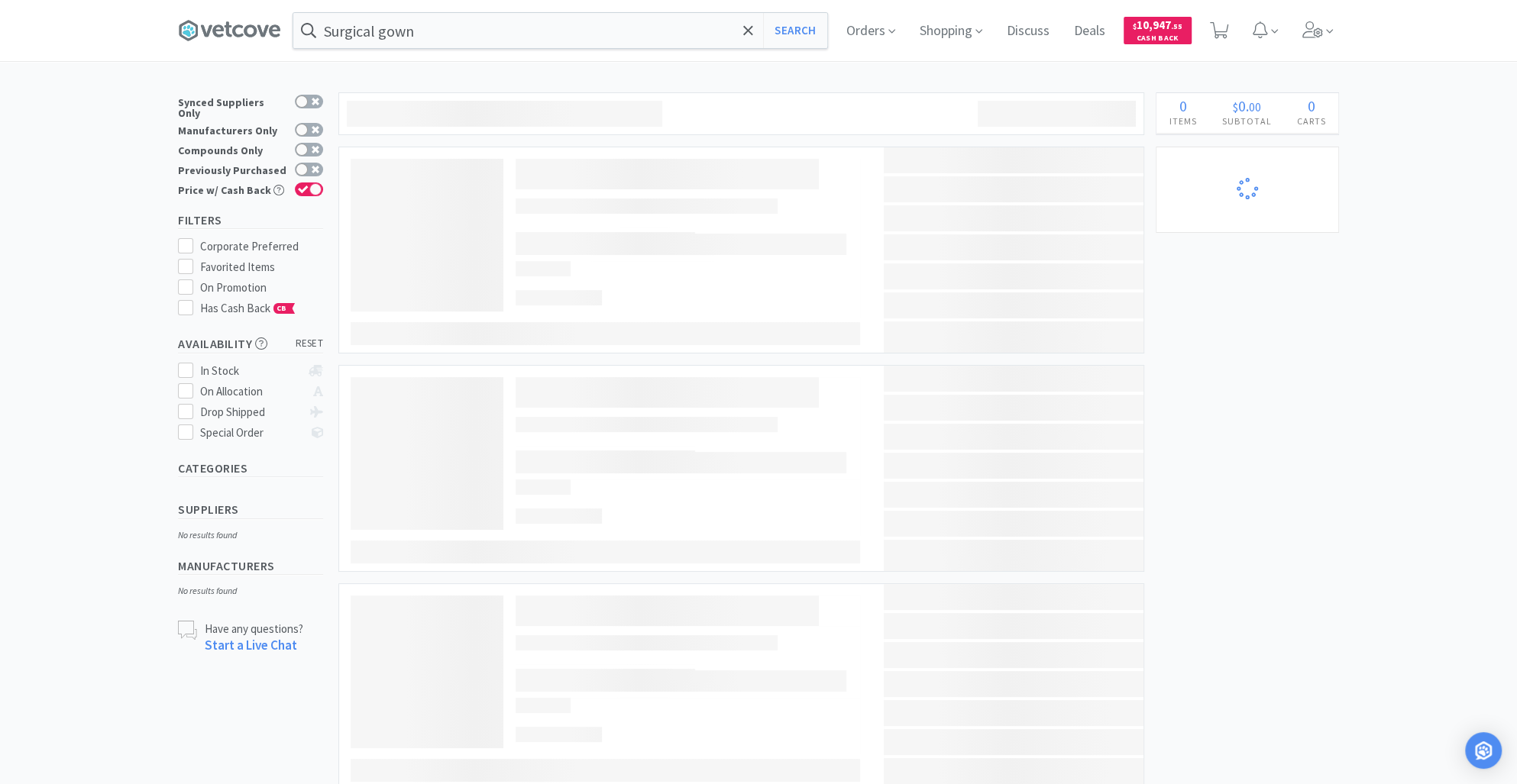
select select "10"
select select "2"
select select "4"
select select "1"
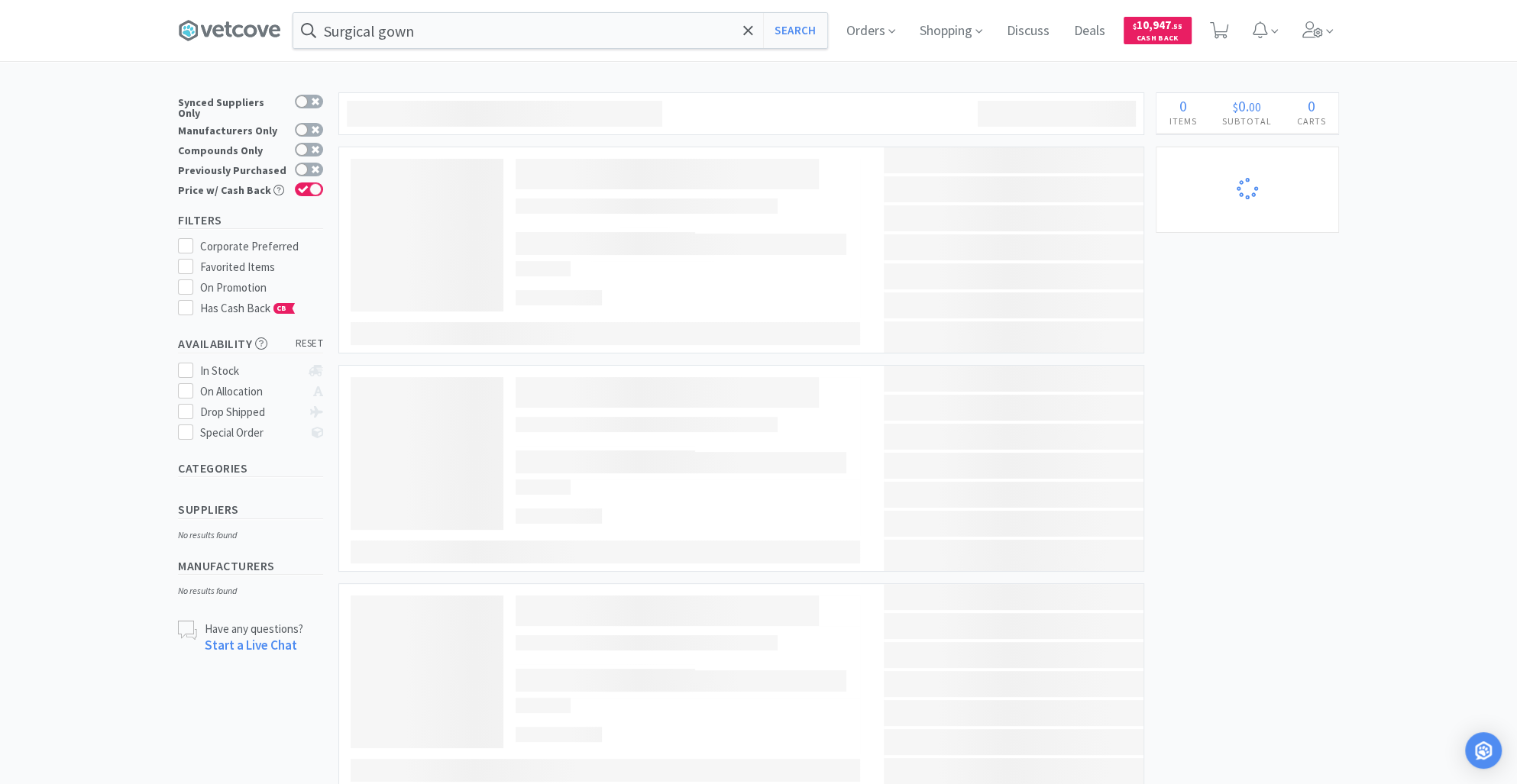
select select "1"
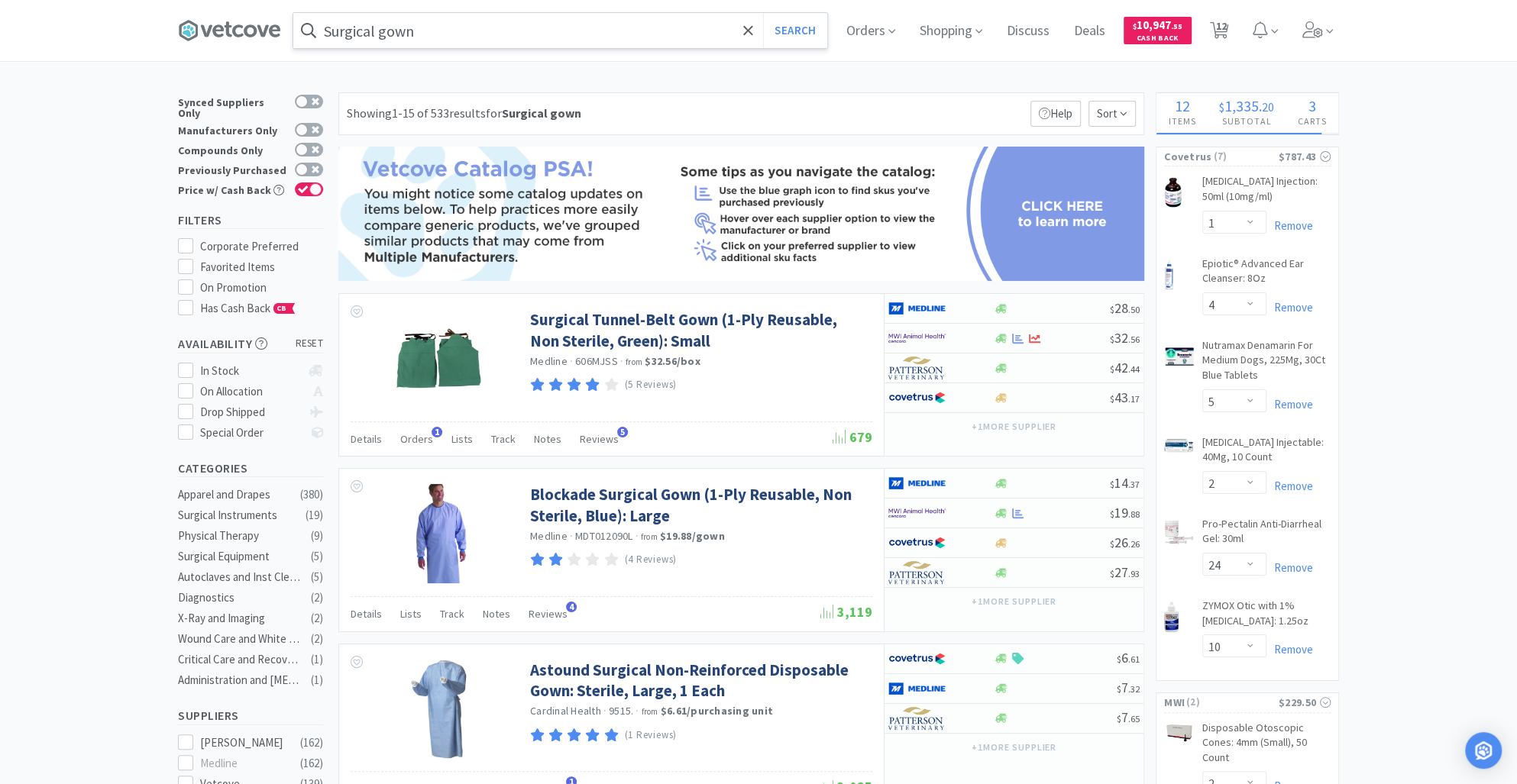
click at [447, 27] on input "Surgical gown" at bounding box center [560, 30] width 534 height 35
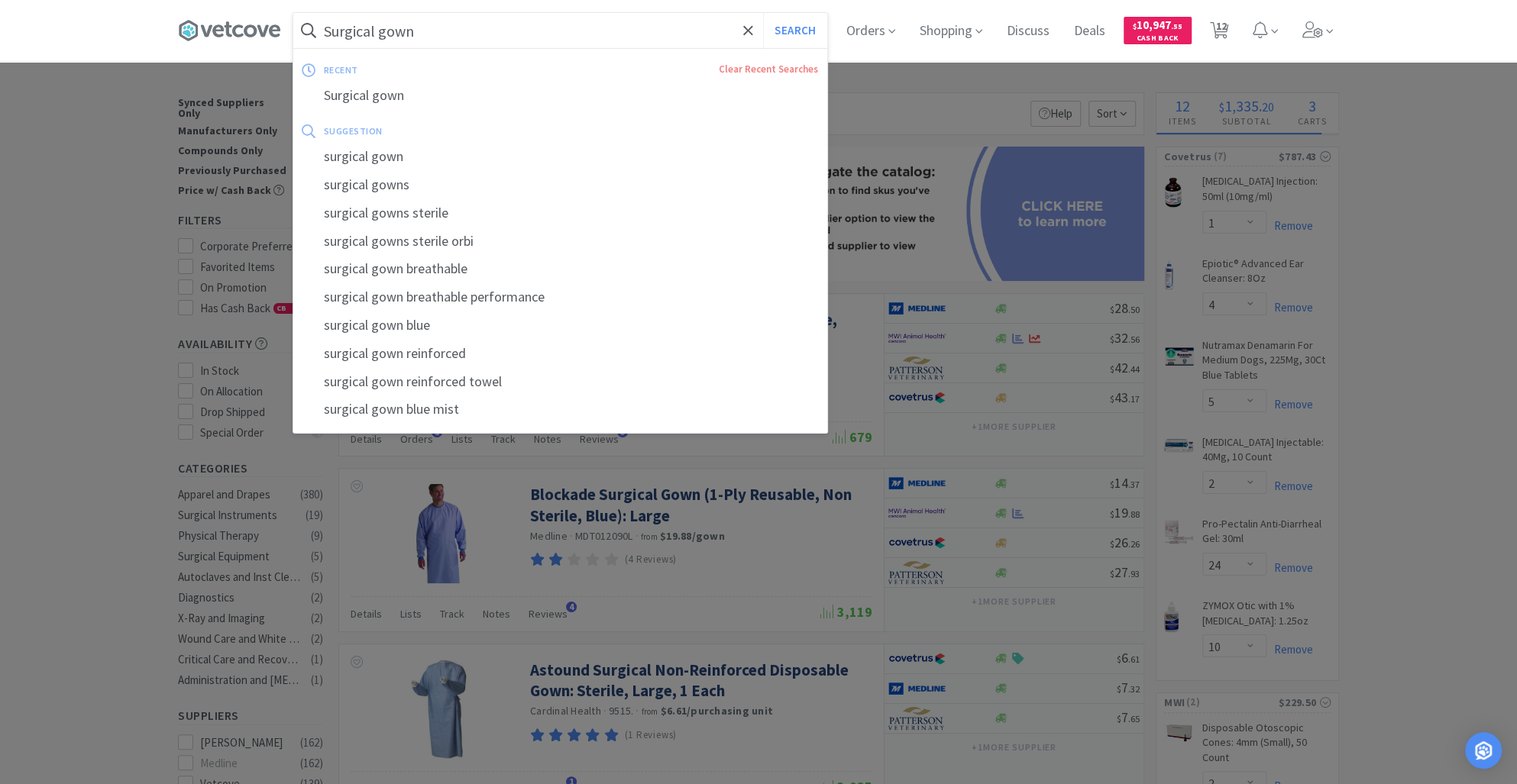
click at [447, 27] on input "Surgical gown" at bounding box center [560, 30] width 534 height 35
type input "Surgical gown"
select select "1"
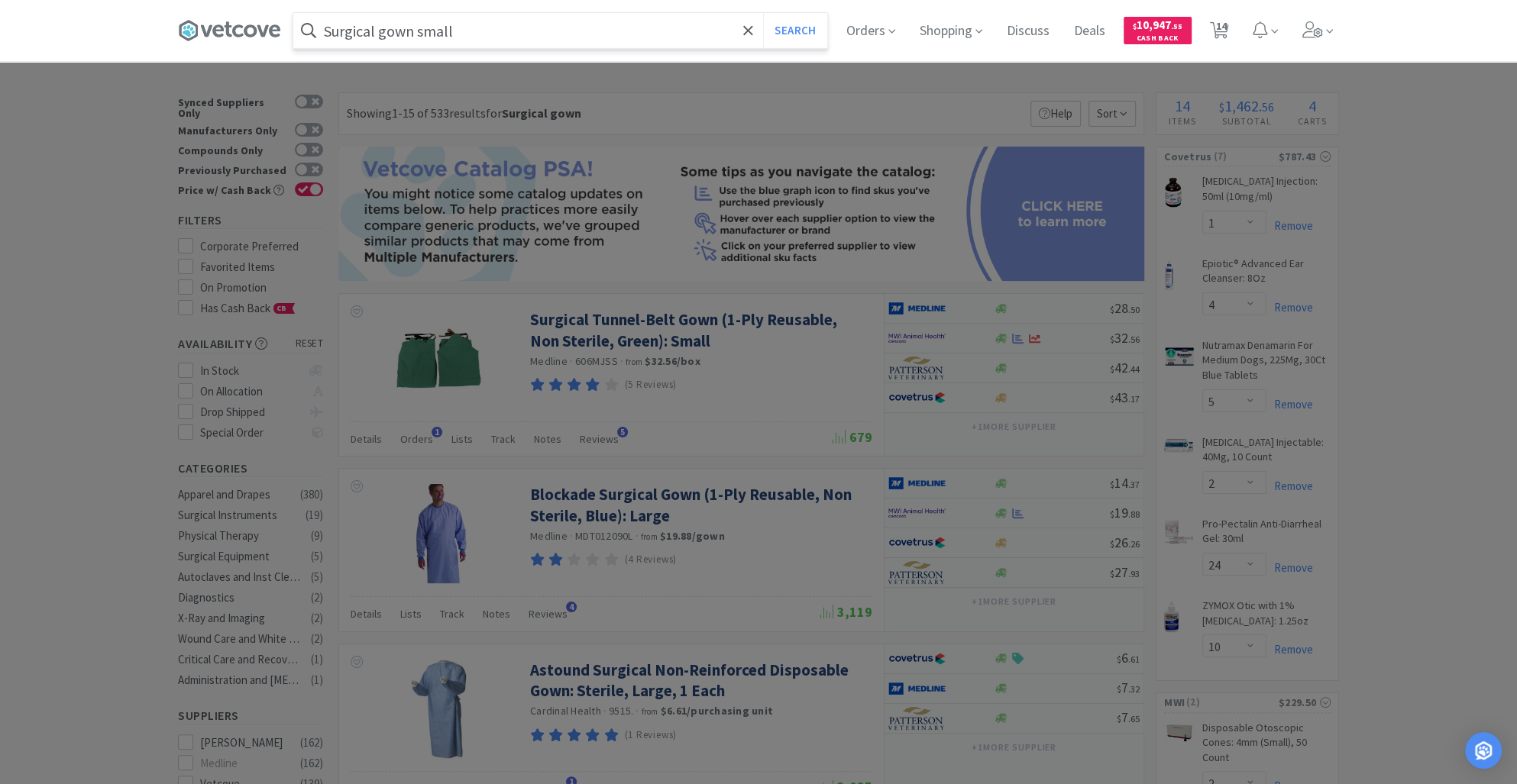
type input "Surgical gown small"
click at [805, 11] on div "Surgical gown small Search Orders Shopping Discuss Discuss Deals Deals $ 10,947…" at bounding box center [758, 30] width 1161 height 61
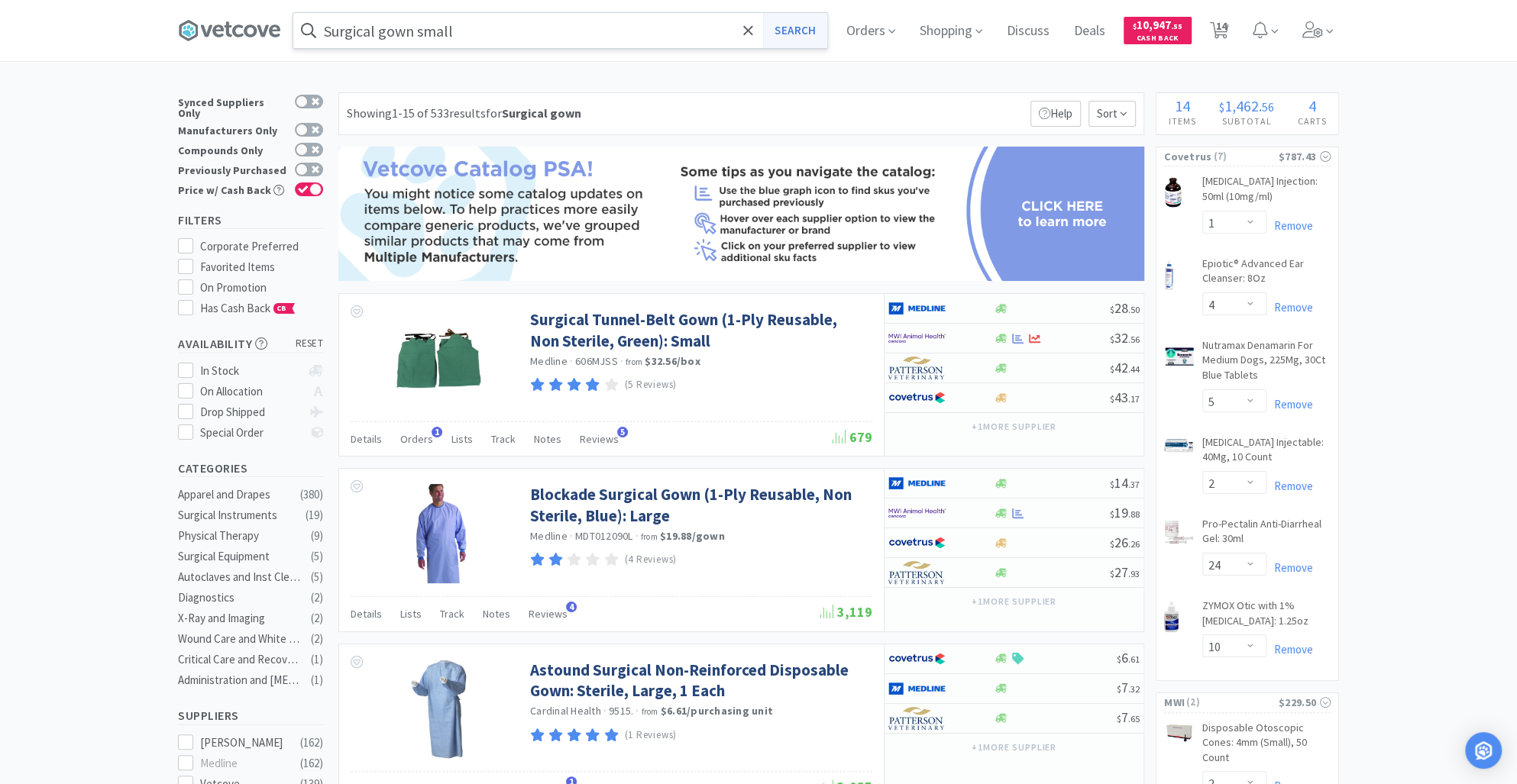
click at [795, 18] on button "Search" at bounding box center [795, 30] width 63 height 35
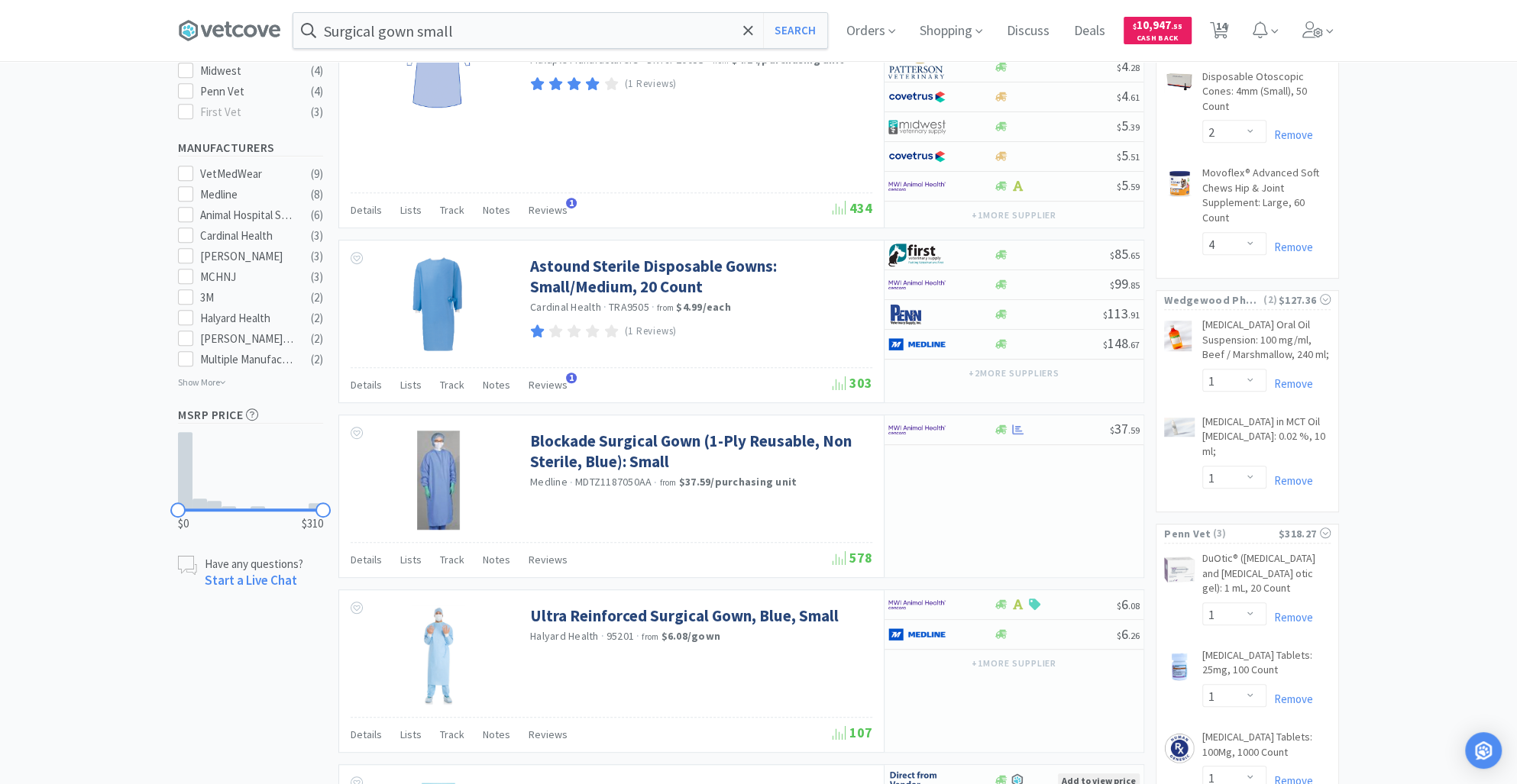
scroll to position [663, 0]
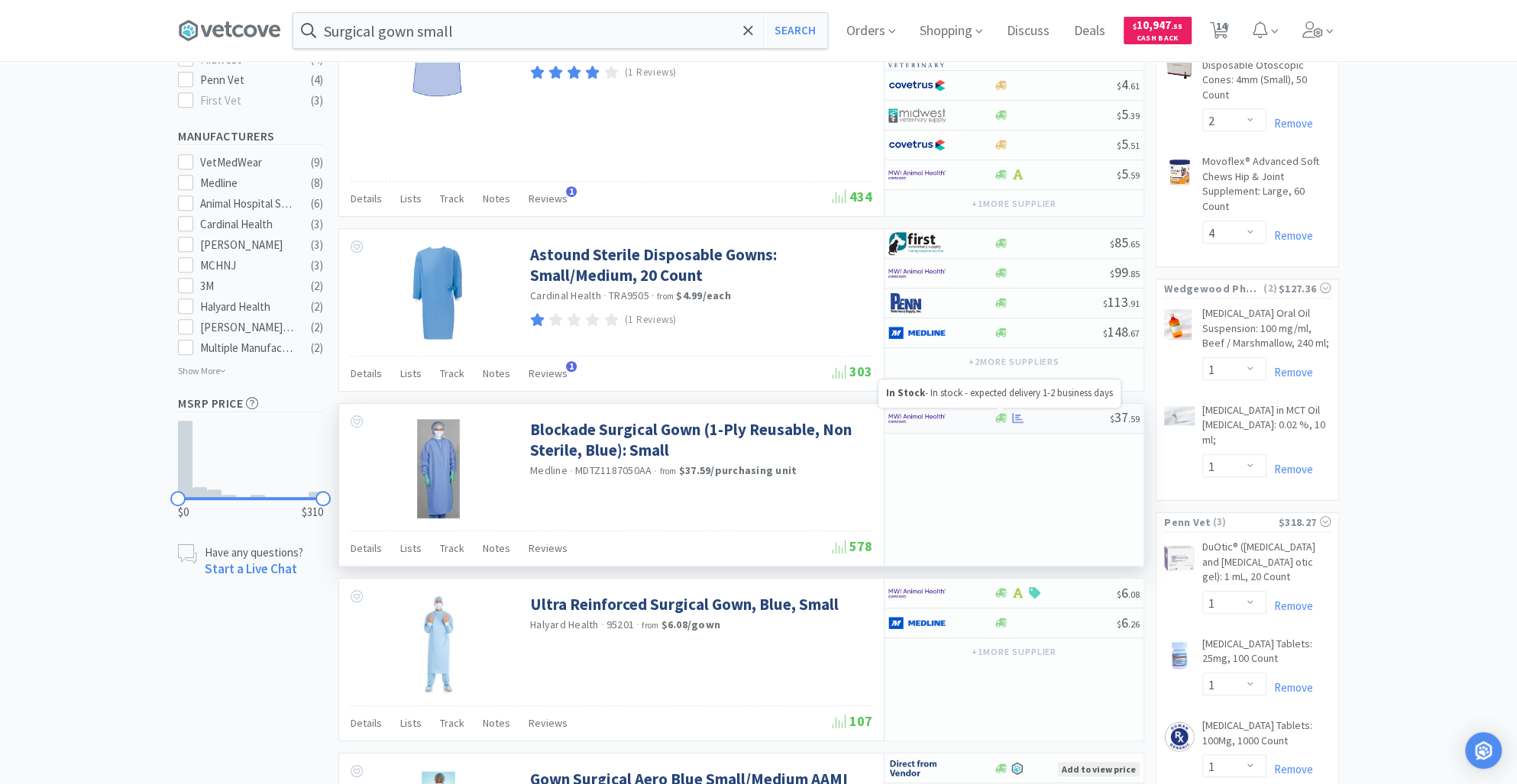
click at [1000, 419] on icon at bounding box center [1001, 418] width 11 height 11
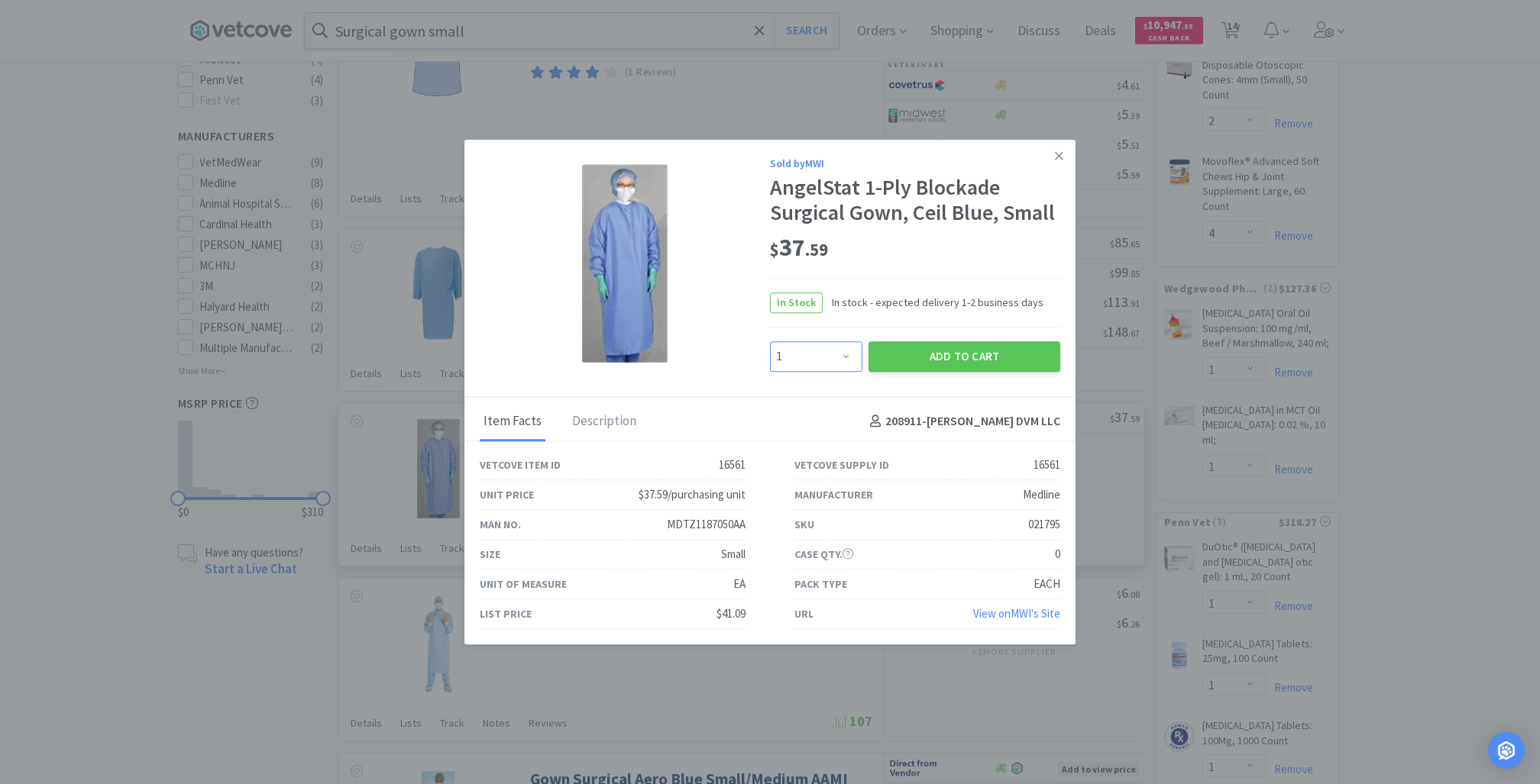
click at [841, 355] on select "Enter Quantity 1 2 3 4 5 6 7 8 9 10 11 12 13 14 15 16 17 18 19 20 Enter Quantity" at bounding box center [816, 356] width 93 height 31
select select "3"
click at [770, 341] on select "Enter Quantity 1 2 3 4 5 6 7 8 9 10 11 12 13 14 15 16 17 18 19 20 Enter Quantity" at bounding box center [816, 356] width 93 height 31
click at [918, 362] on button "Add to Cart" at bounding box center [964, 356] width 192 height 31
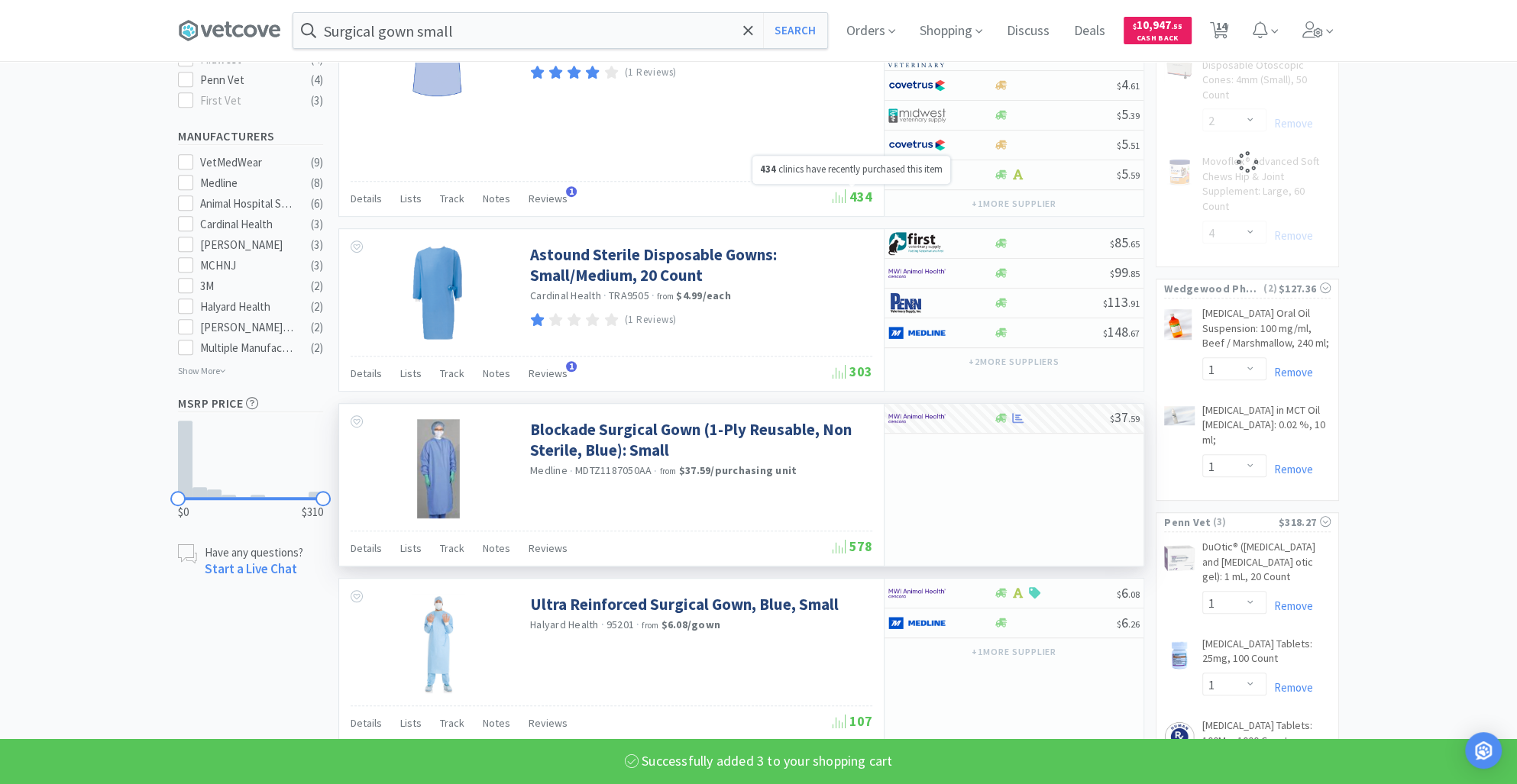
select select "3"
select select "2"
select select "4"
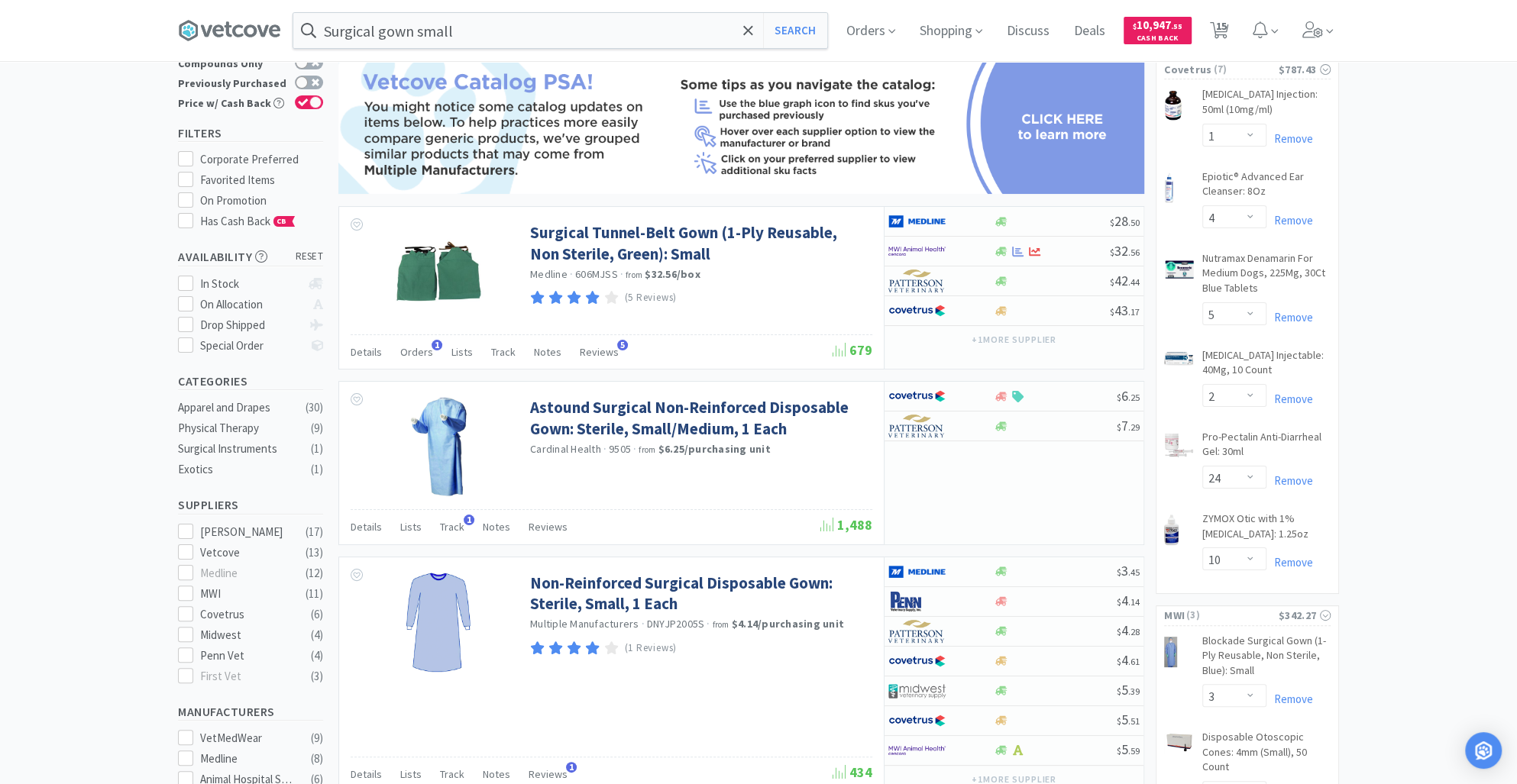
scroll to position [57, 0]
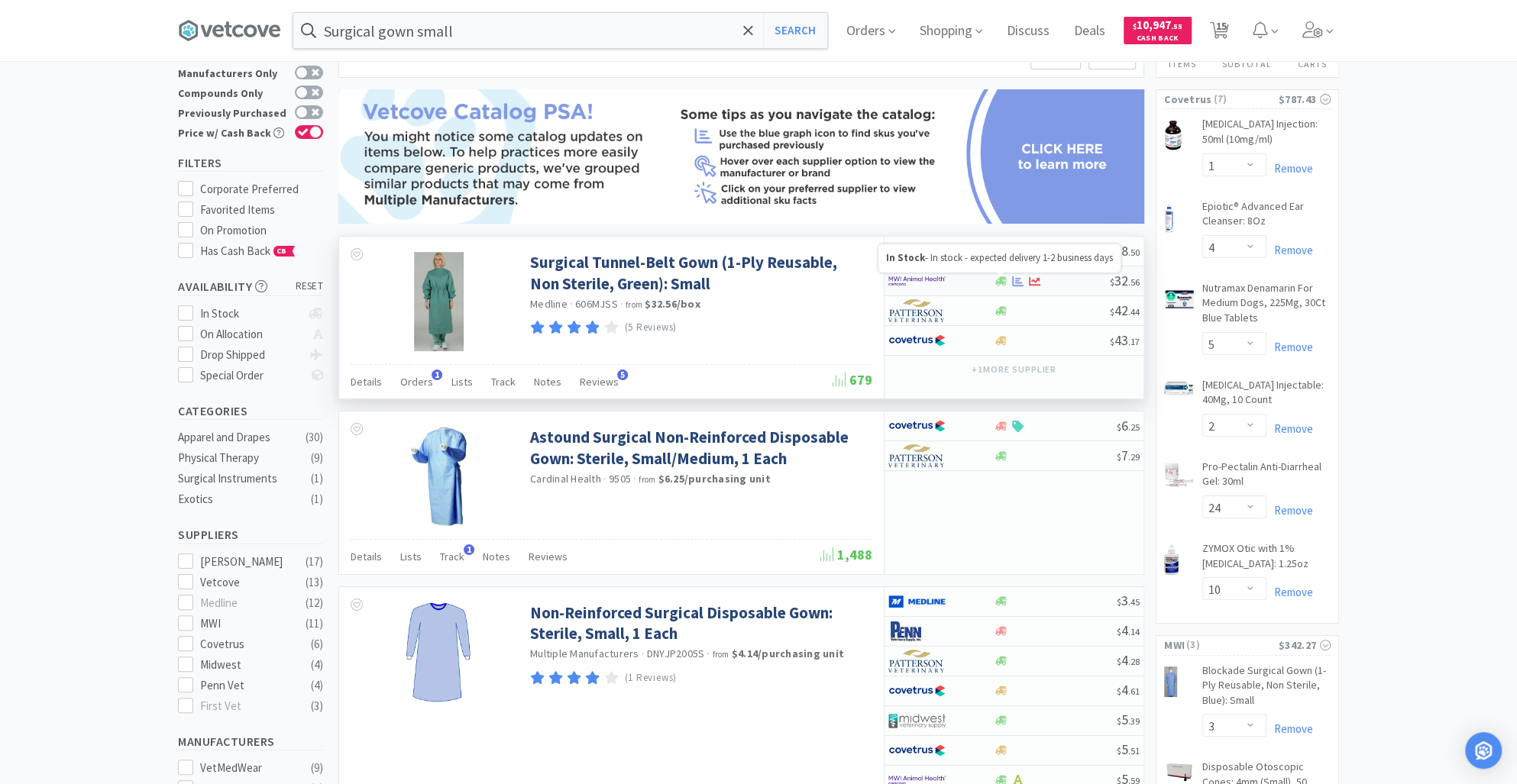
click at [999, 279] on icon at bounding box center [1001, 281] width 11 height 9
select select "1"
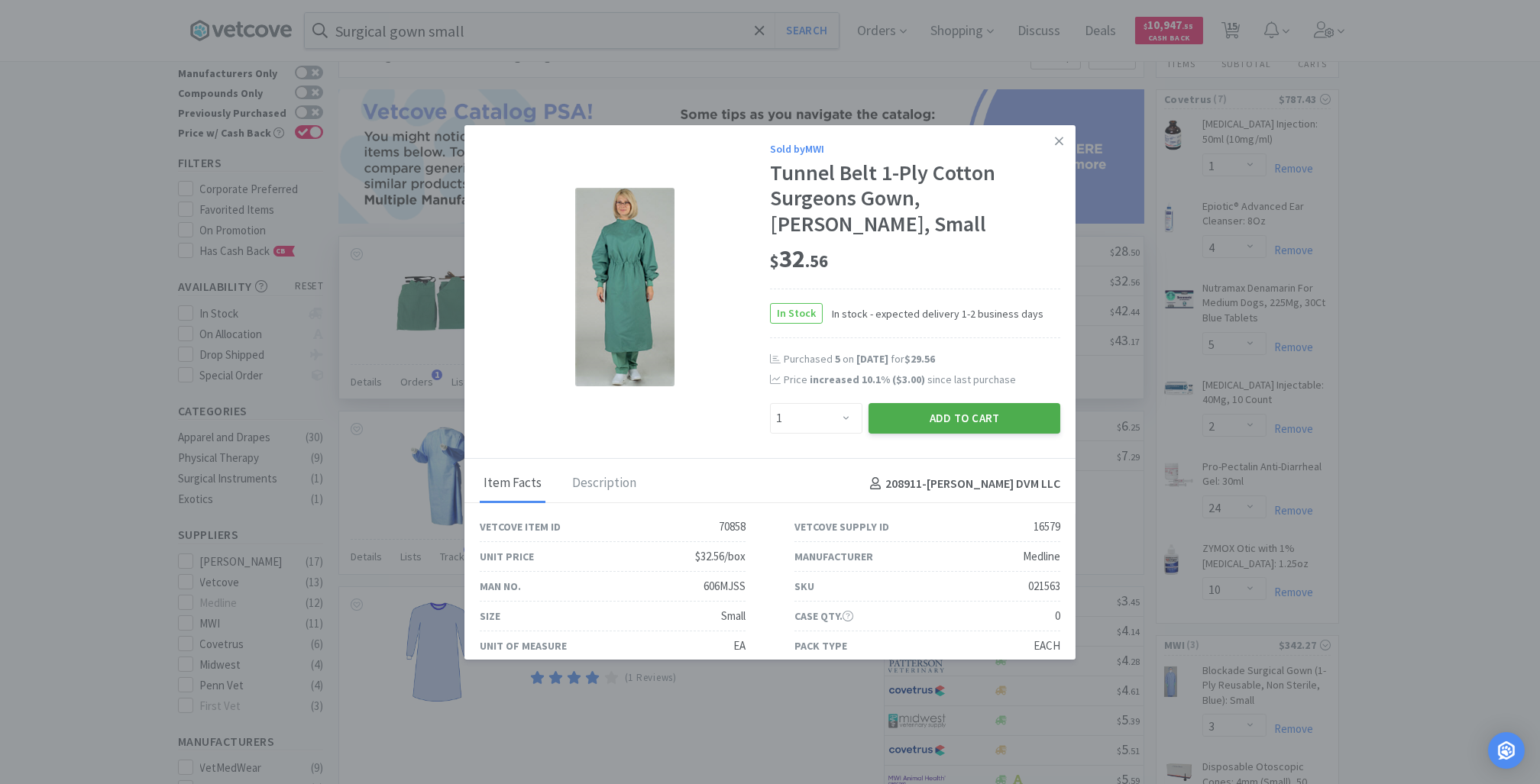
click at [932, 418] on button "Add to Cart" at bounding box center [964, 419] width 192 height 31
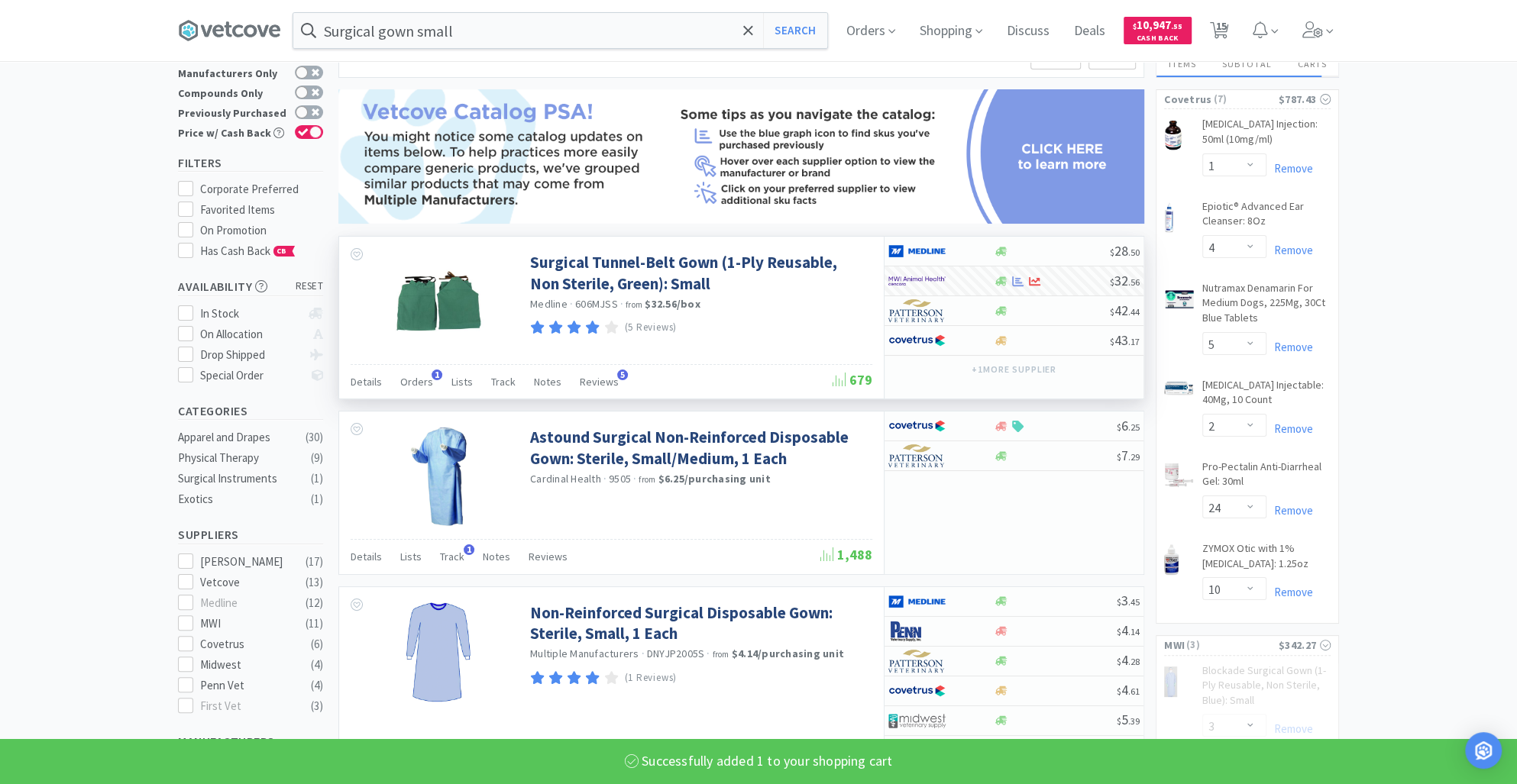
select select "1"
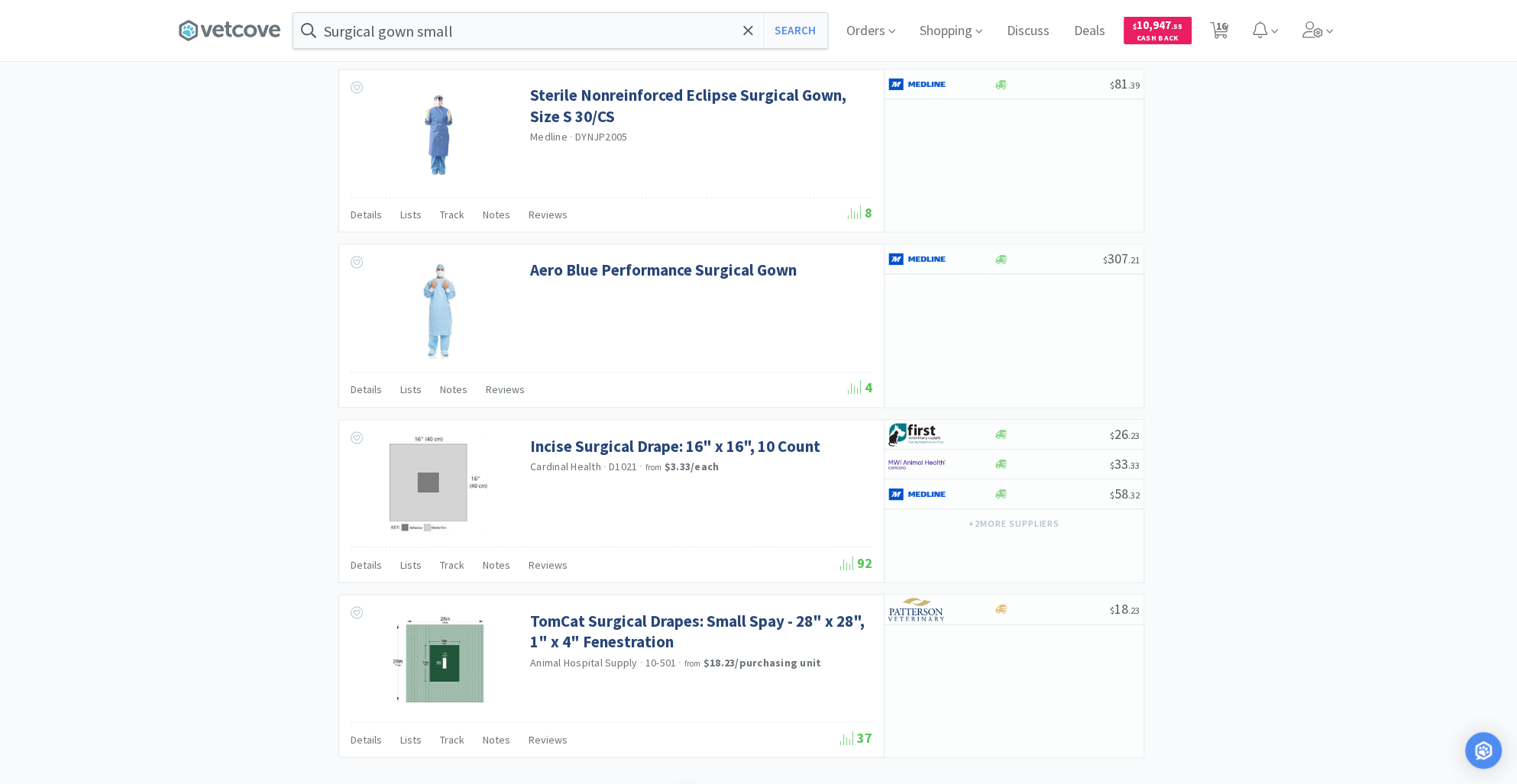
scroll to position [2329, 0]
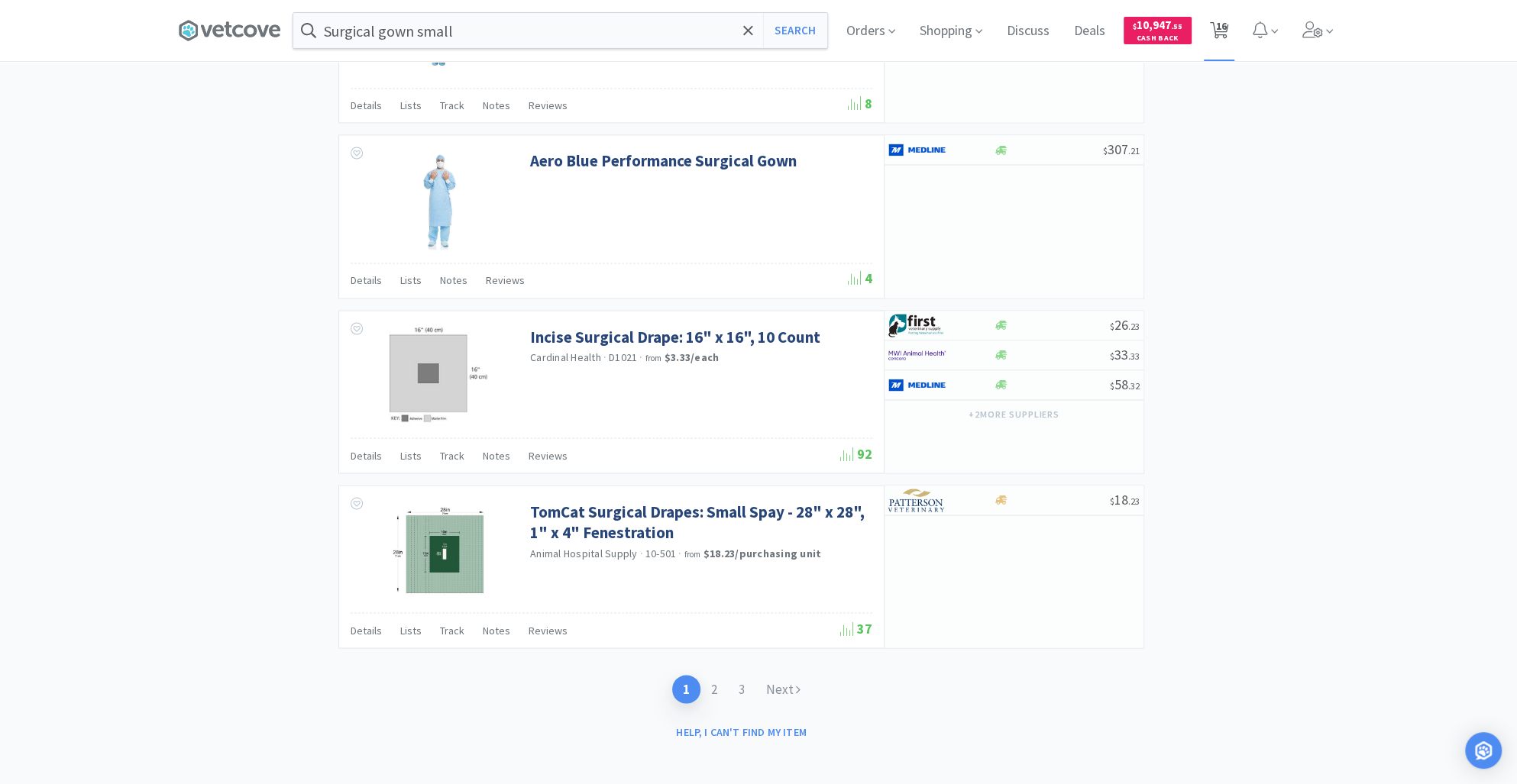
click at [1226, 32] on span "16" at bounding box center [1221, 25] width 11 height 61
select select "1"
select select "4"
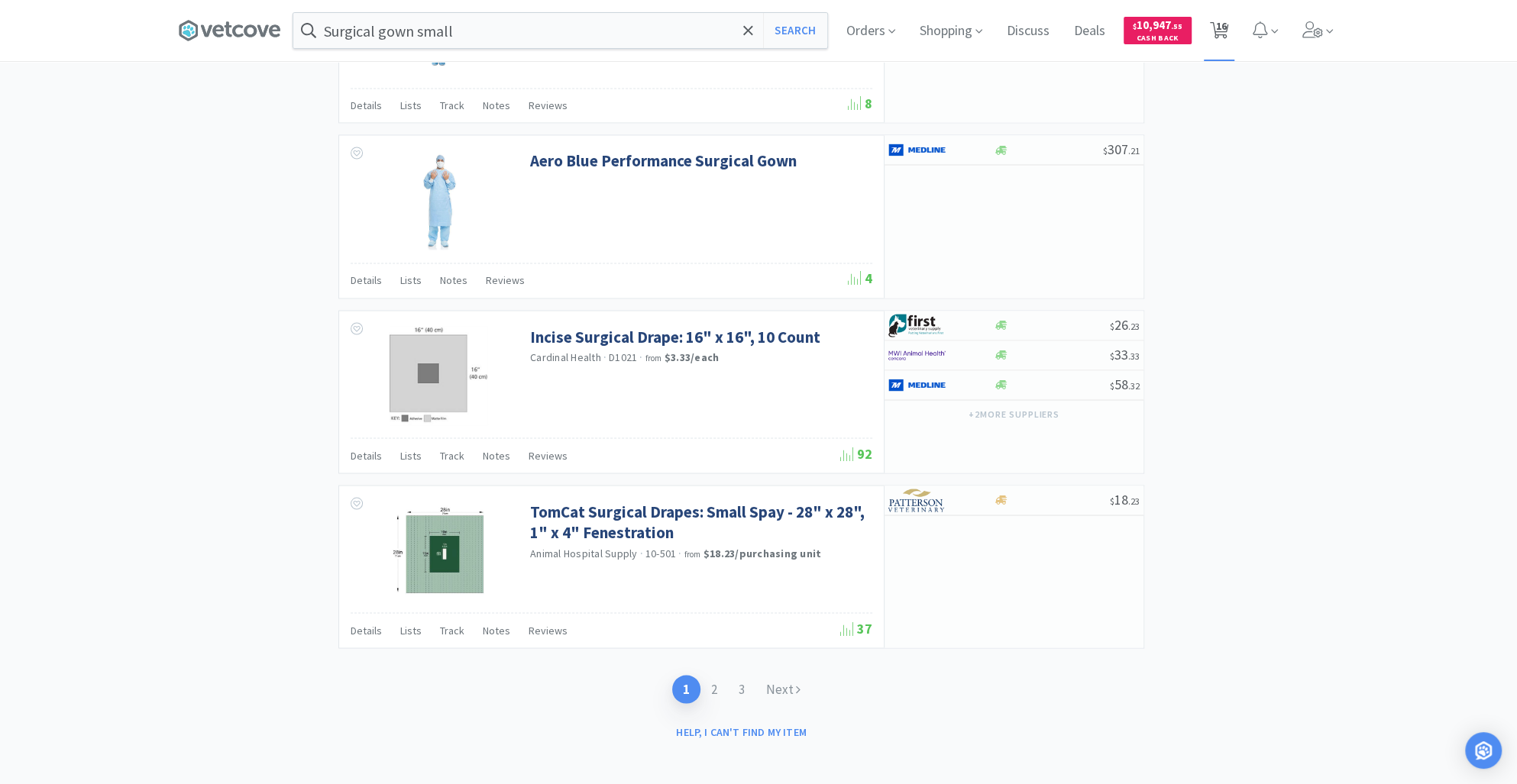
select select "5"
select select "2"
select select "24"
select select "10"
select select "2"
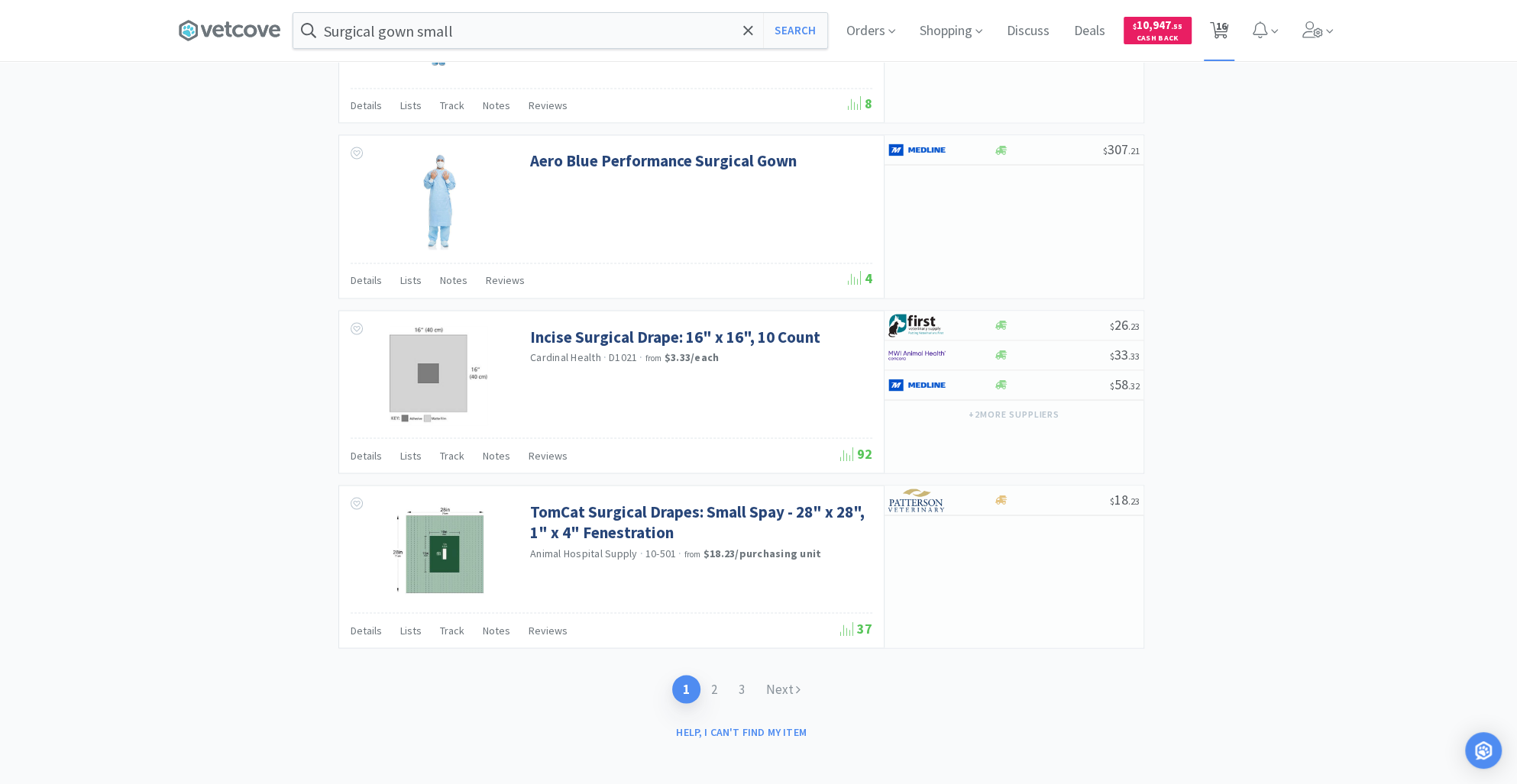
select select "3"
select select "2"
select select "4"
select select "1"
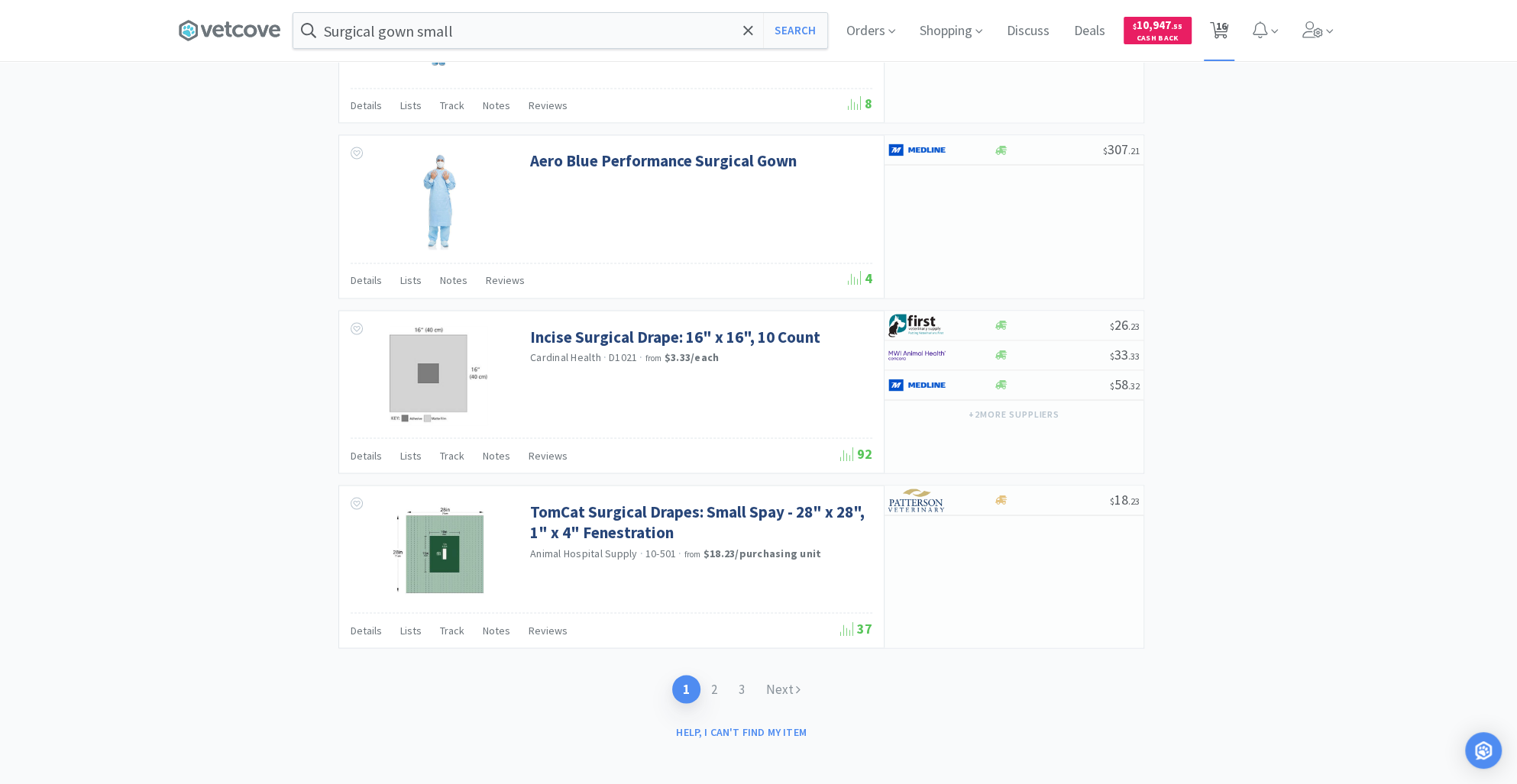
select select "1"
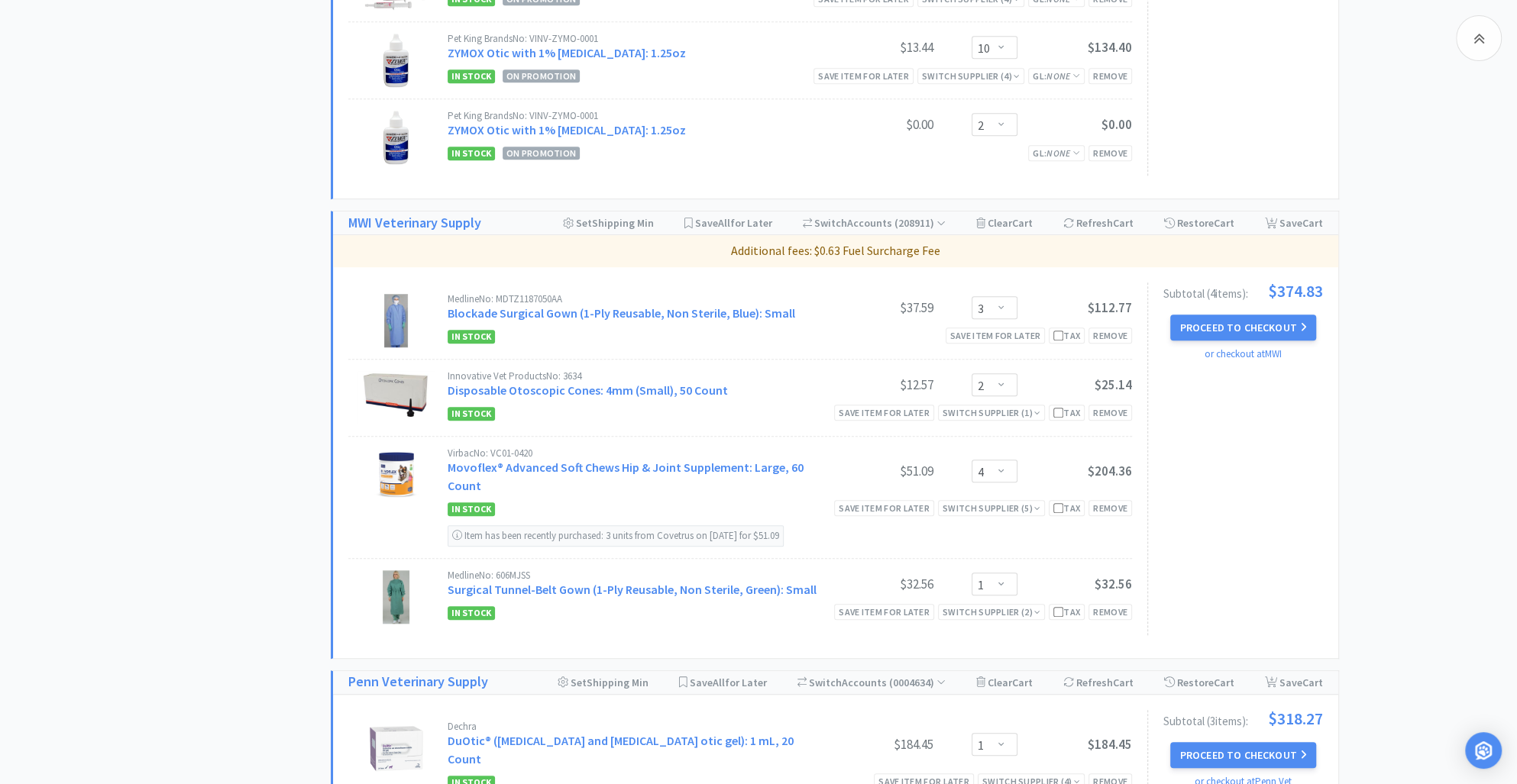
scroll to position [910, 0]
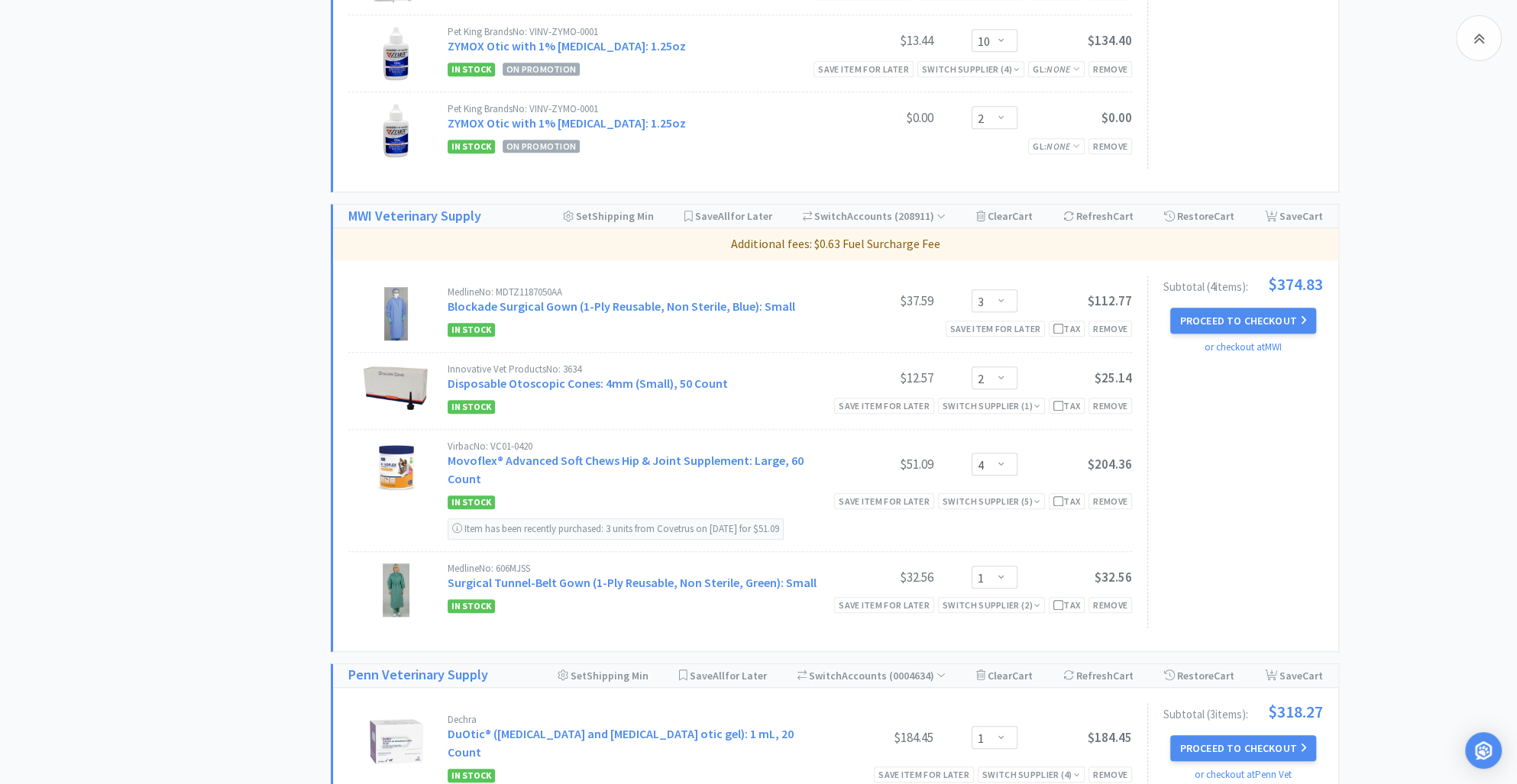
select select "1"
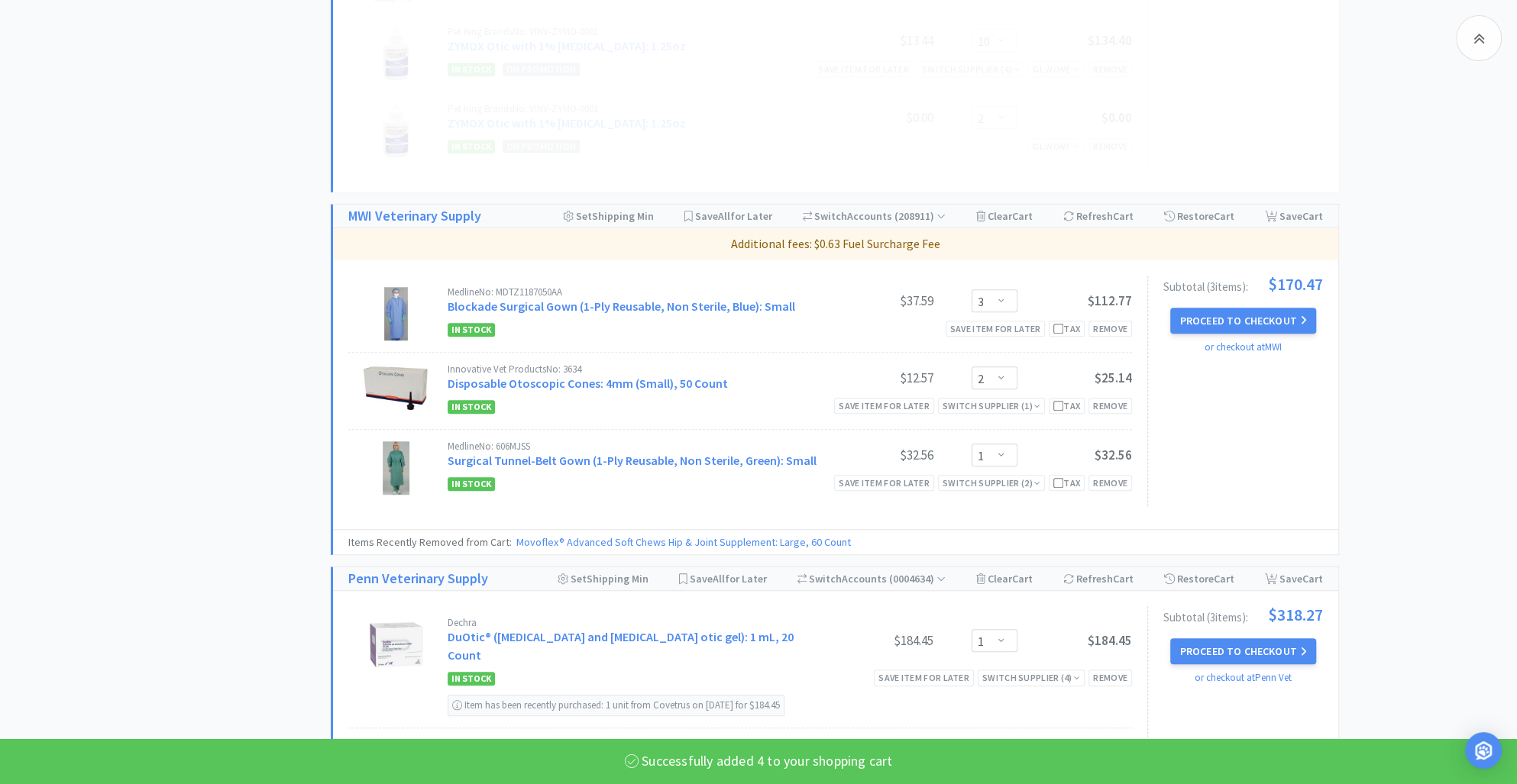
select select "4"
select select "5"
select select "2"
select select "10"
select select "24"
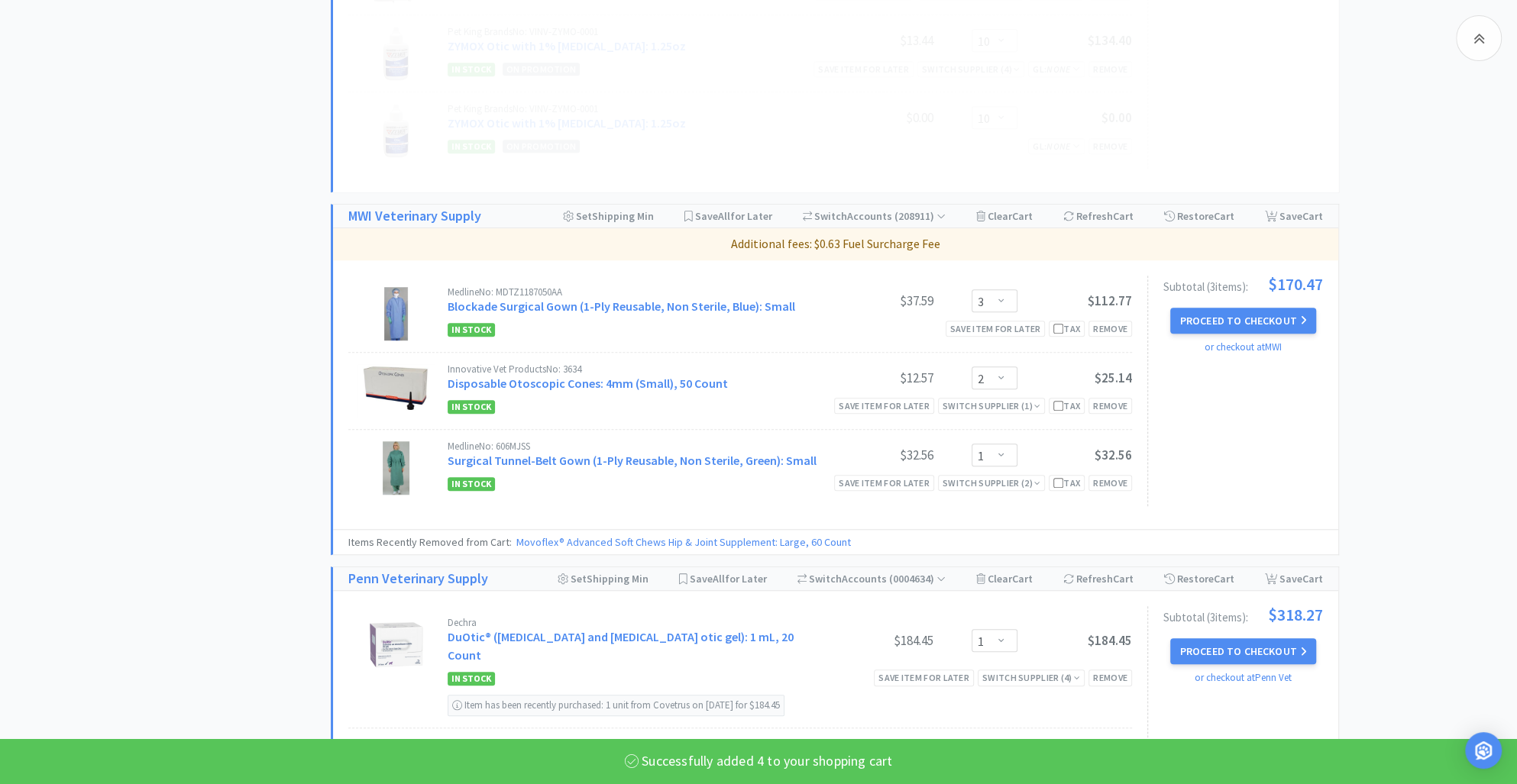
select select "2"
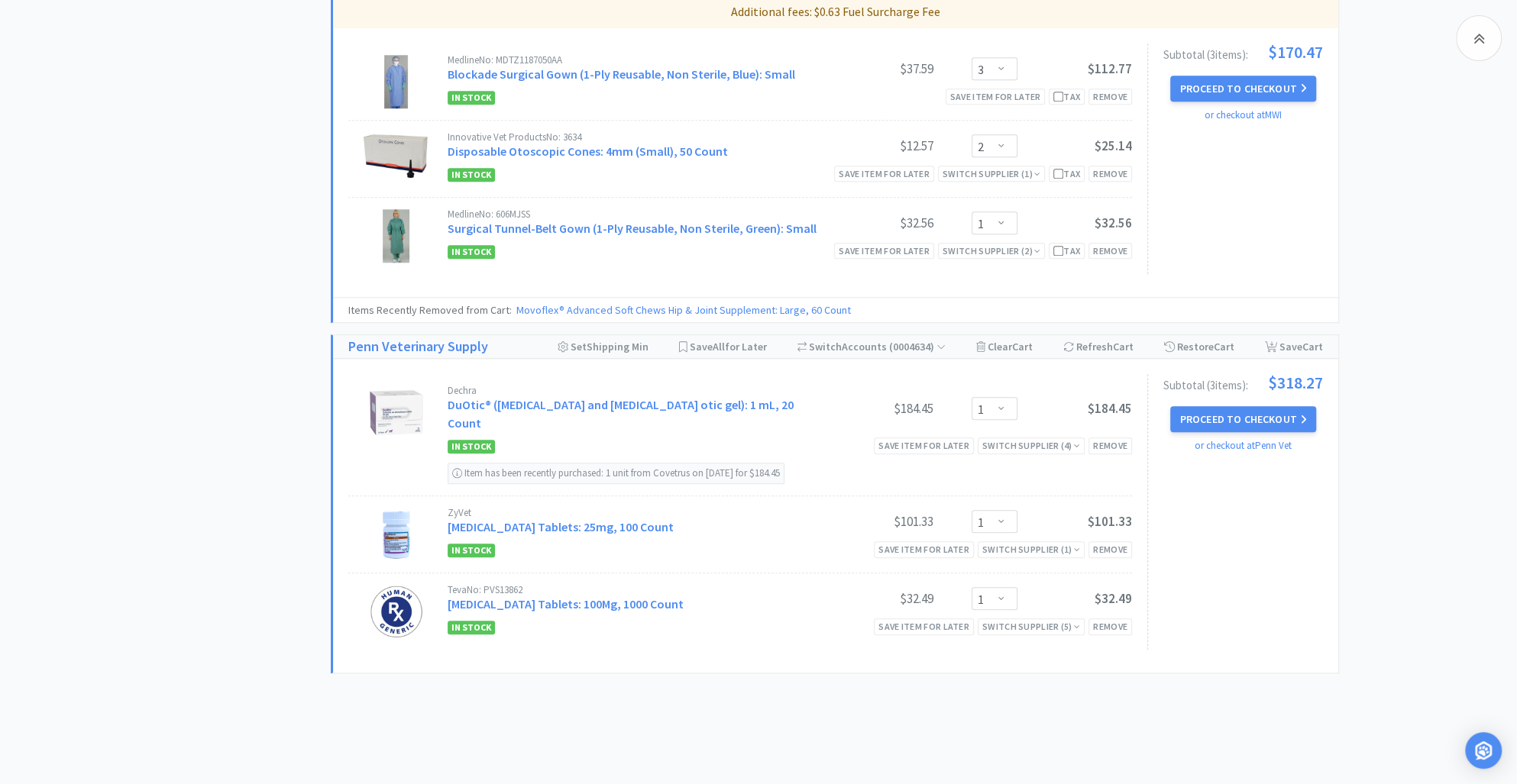
scroll to position [1266, 0]
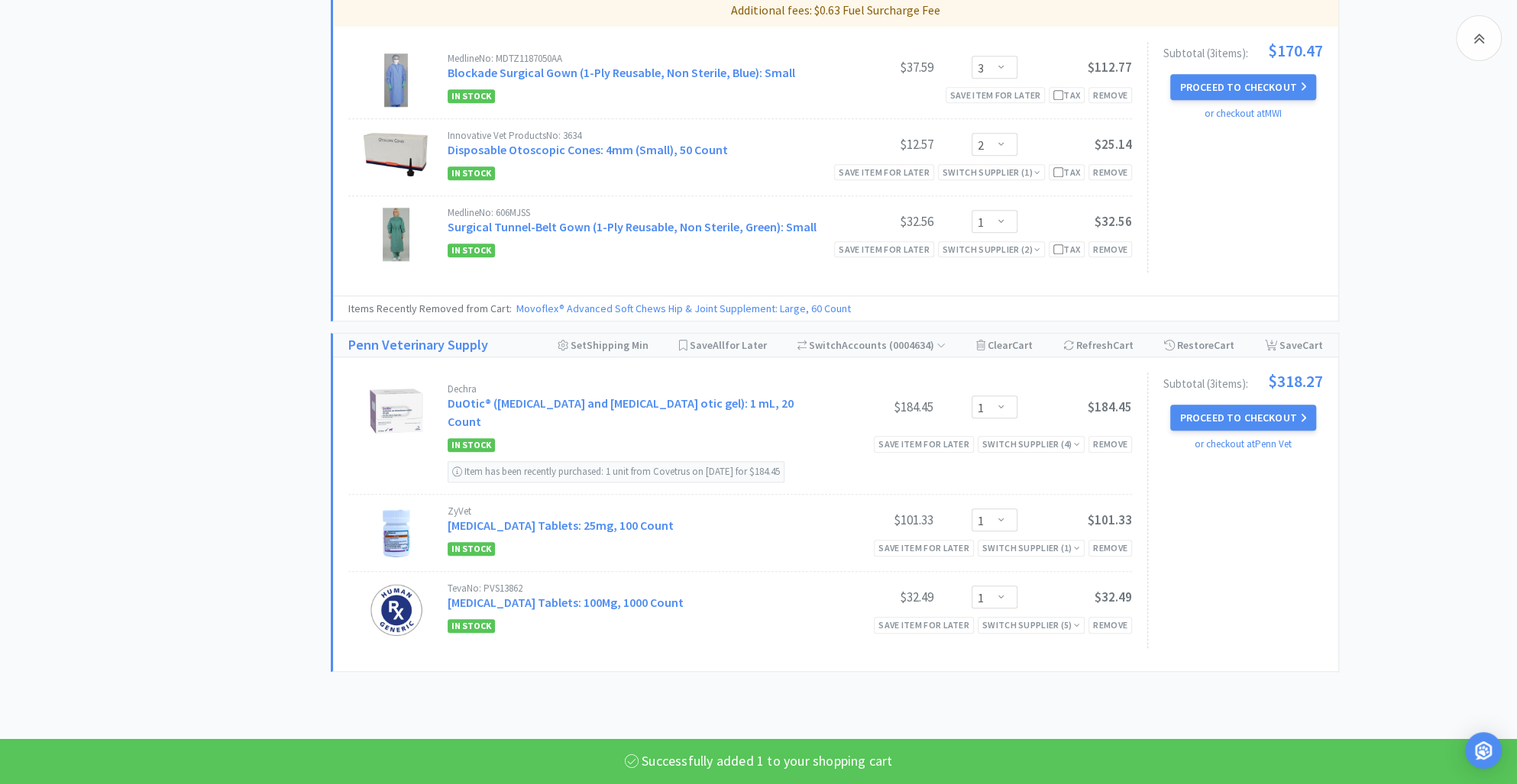
select select "1"
select select "4"
select select "5"
select select "2"
select select "10"
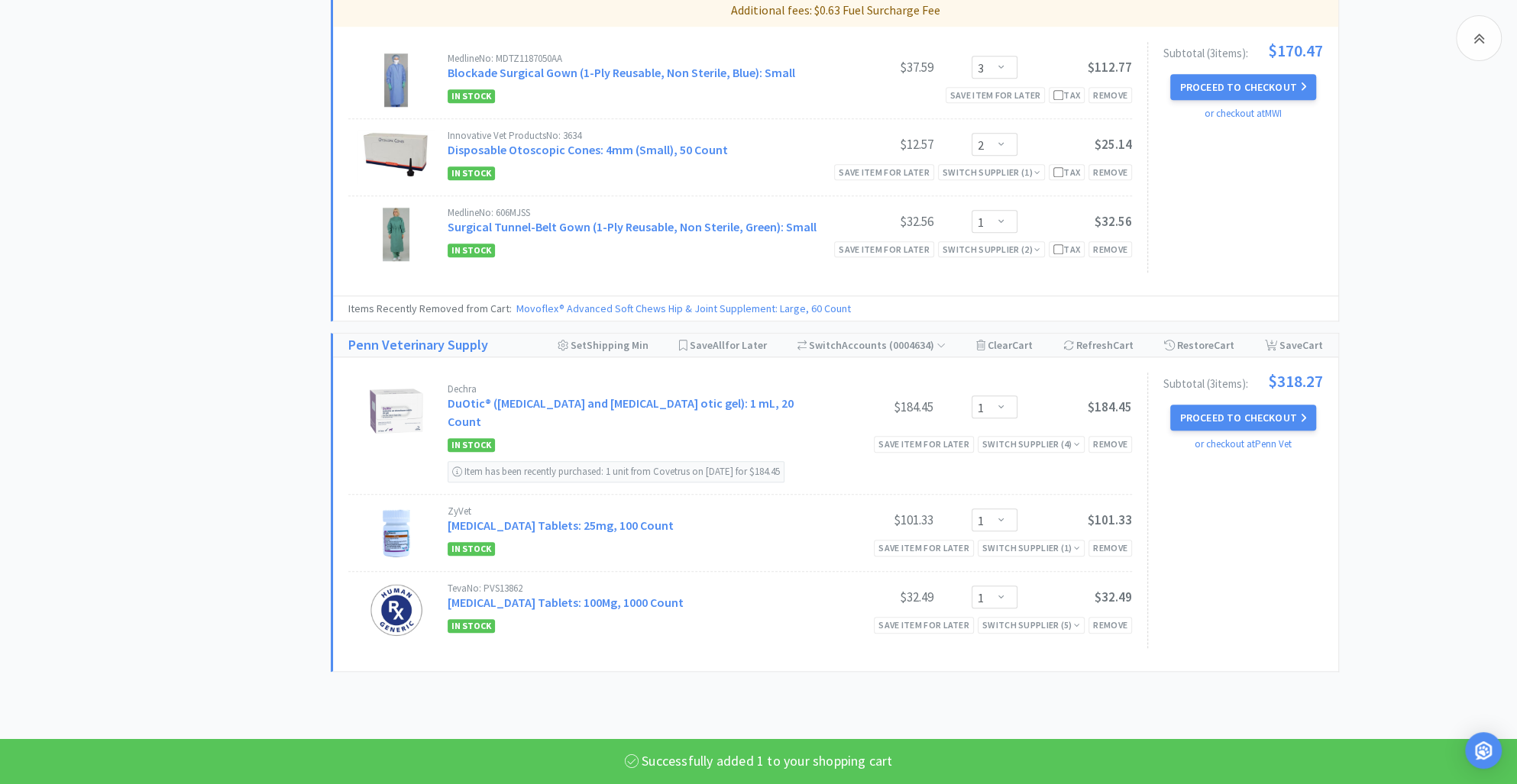
select select "24"
select select "2"
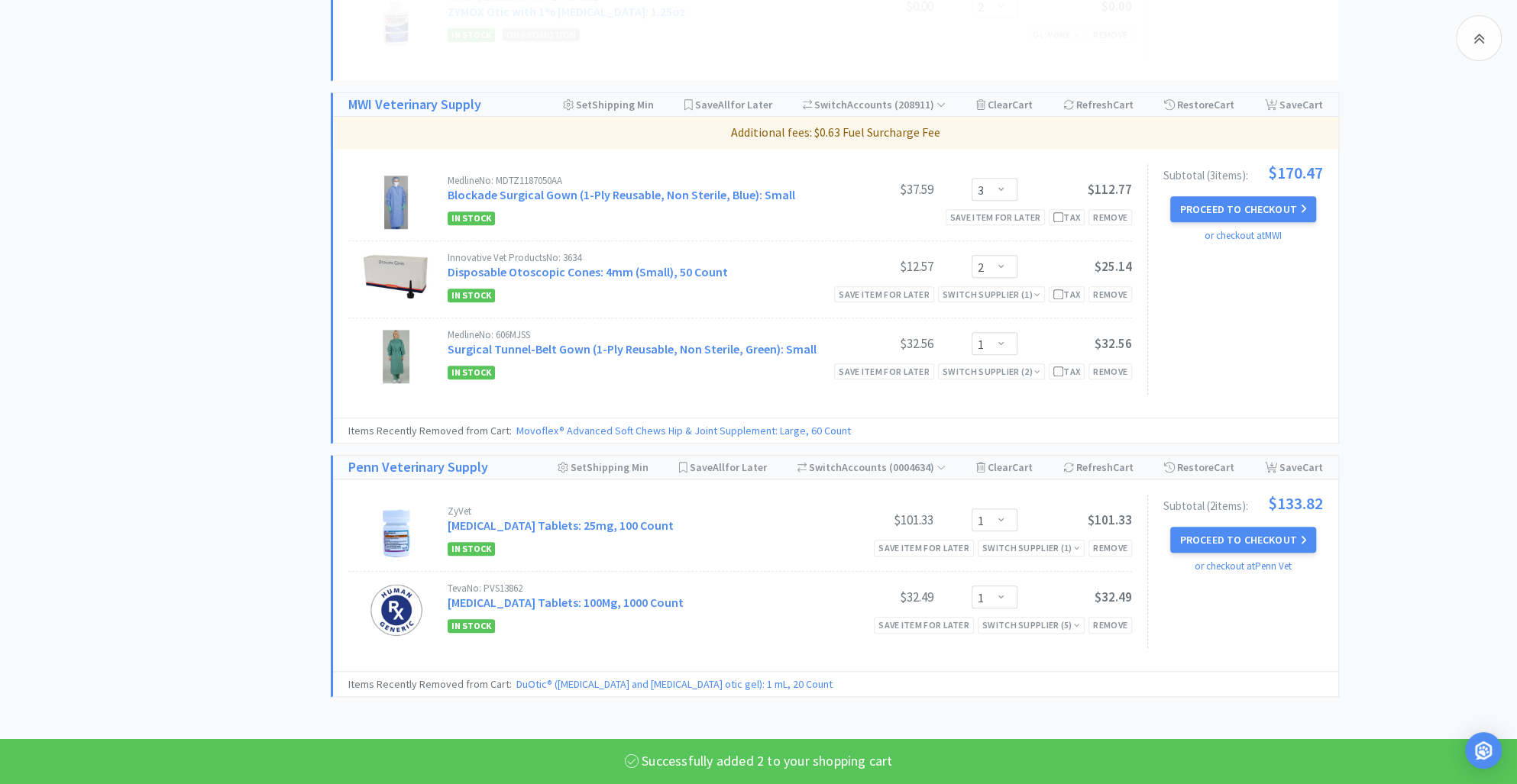
select select "2"
select select "1"
select select "4"
select select "5"
select select "2"
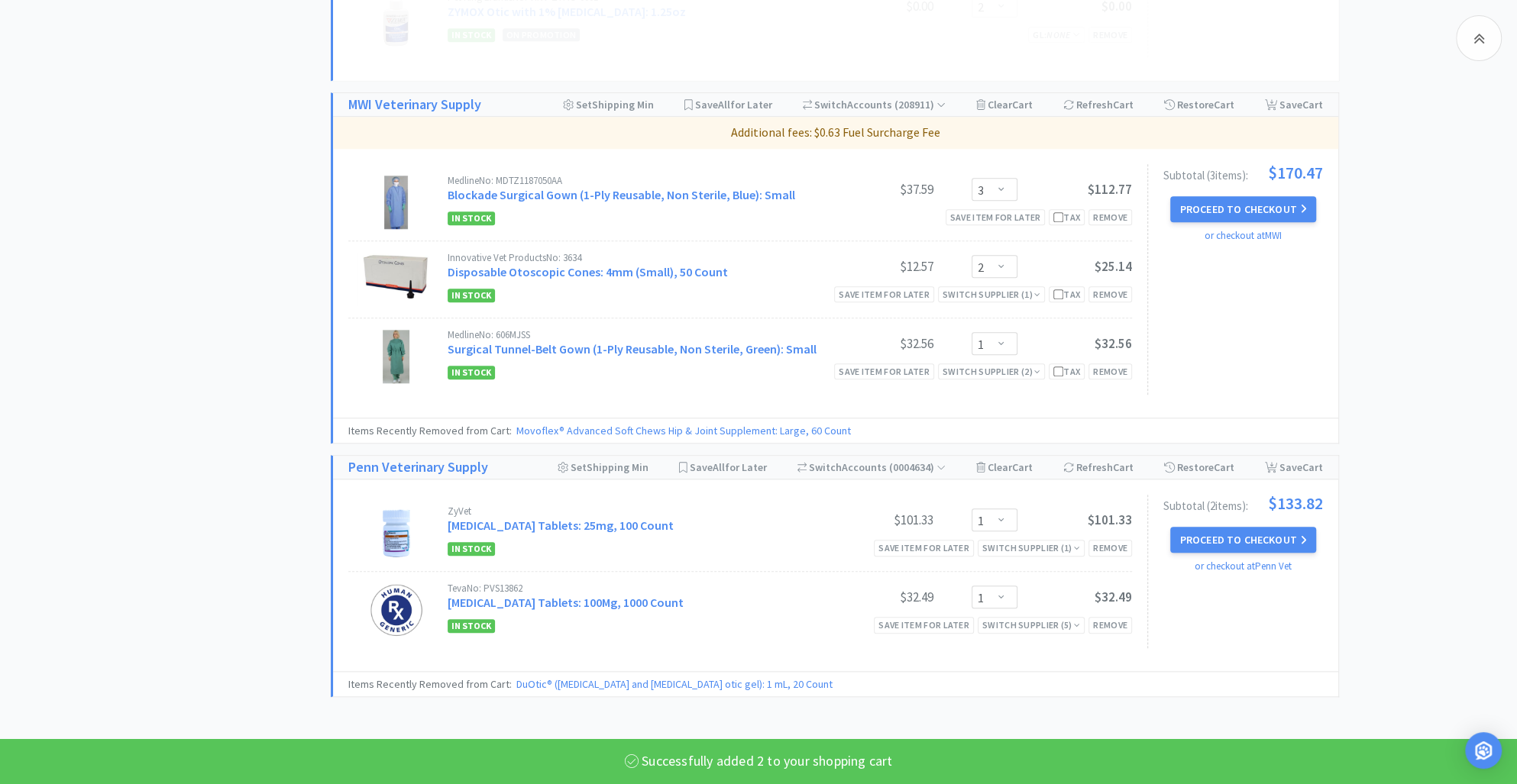
select select "10"
select select "24"
select select "2"
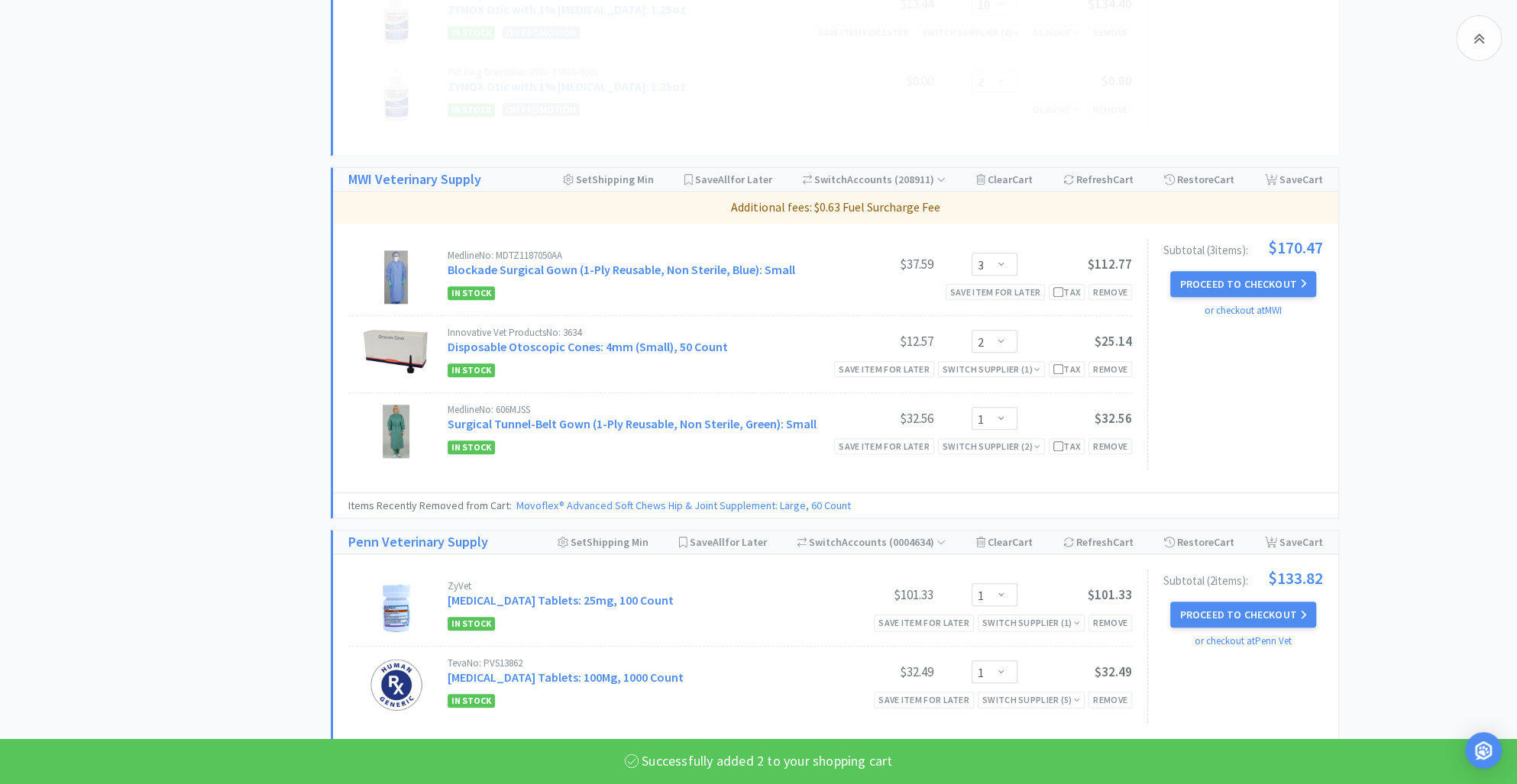
select select "2"
select select "4"
select select "5"
select select "2"
select select "10"
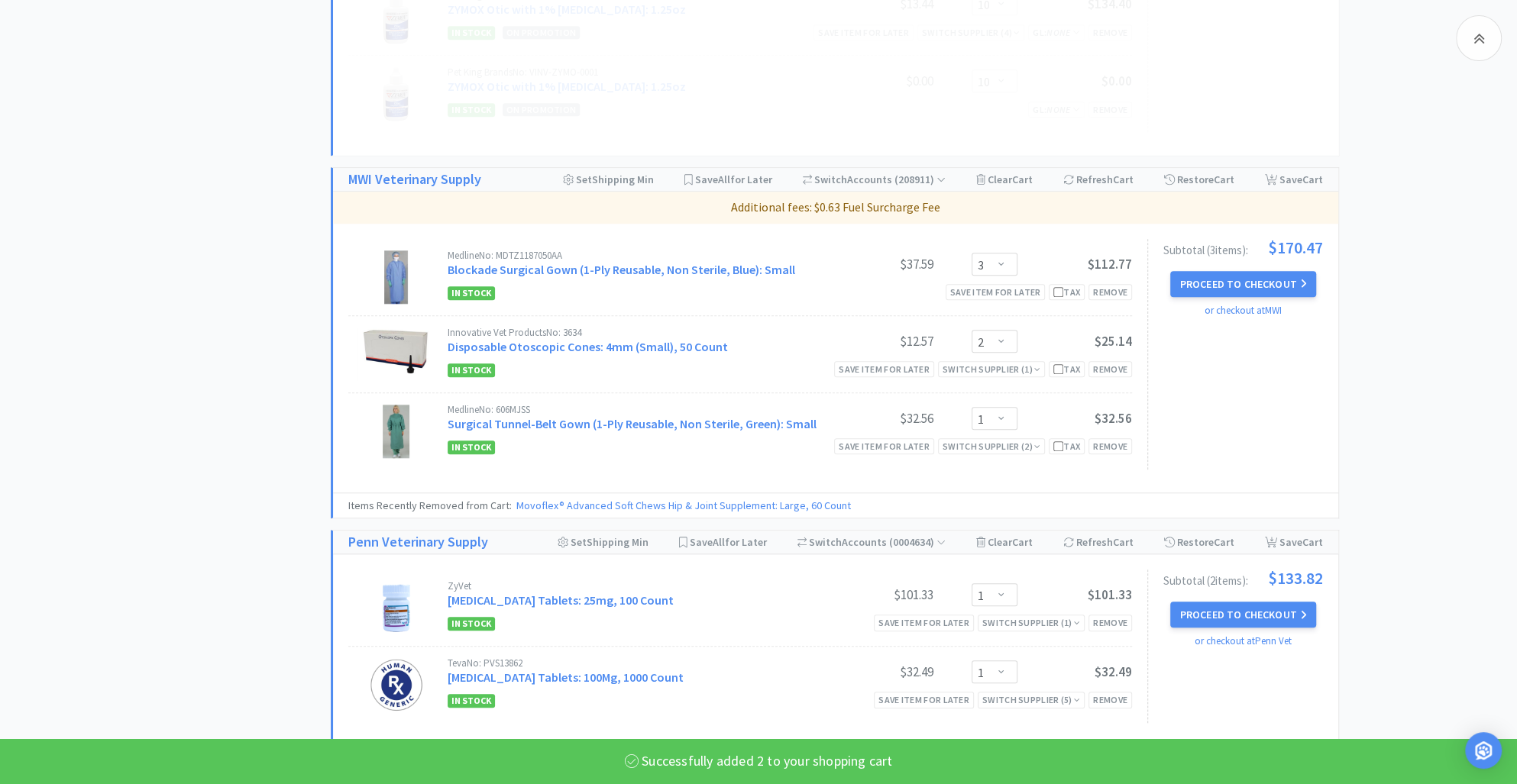
select select "24"
select select "2"
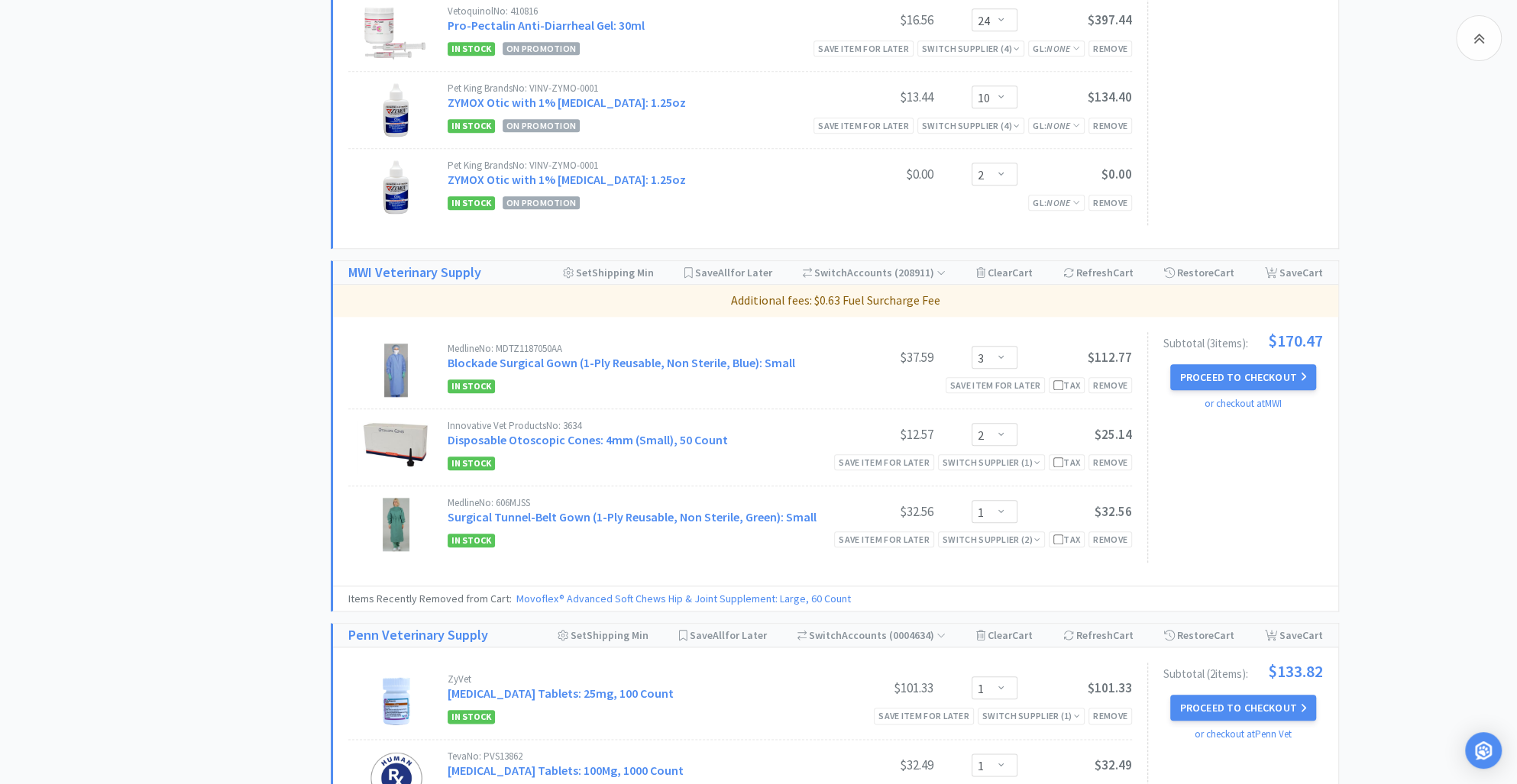
select select "1"
